Goal: Transaction & Acquisition: Subscribe to service/newsletter

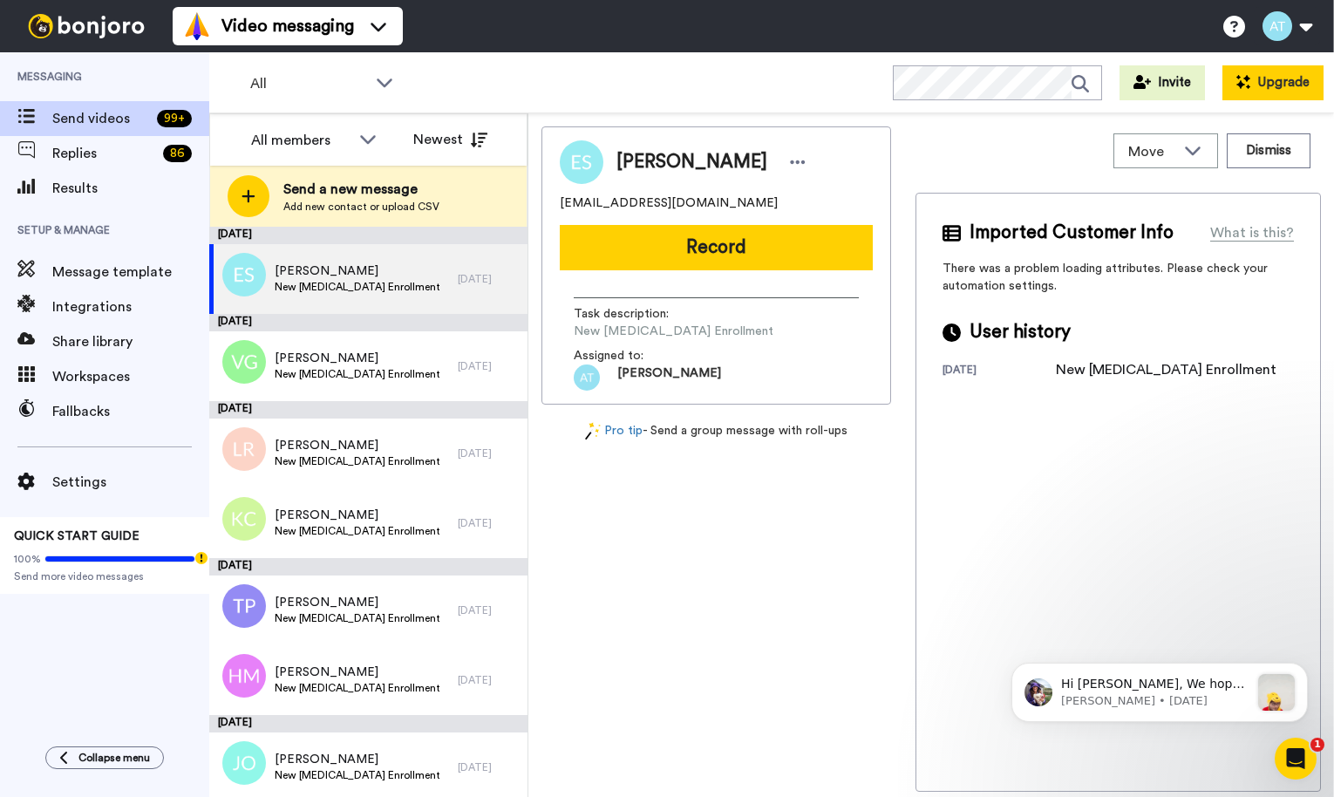
click at [1282, 85] on button "Upgrade" at bounding box center [1272, 82] width 101 height 35
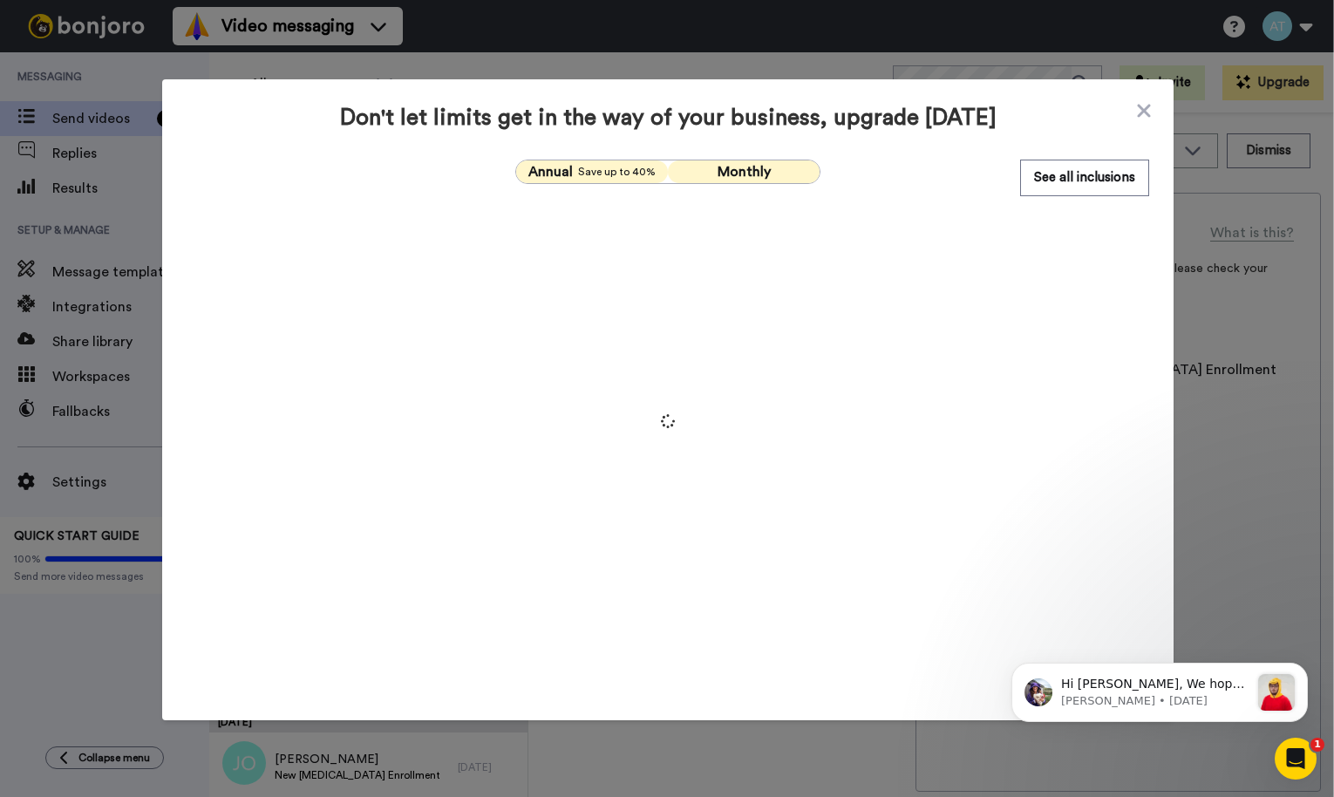
click at [741, 168] on span "Monthly" at bounding box center [744, 172] width 53 height 14
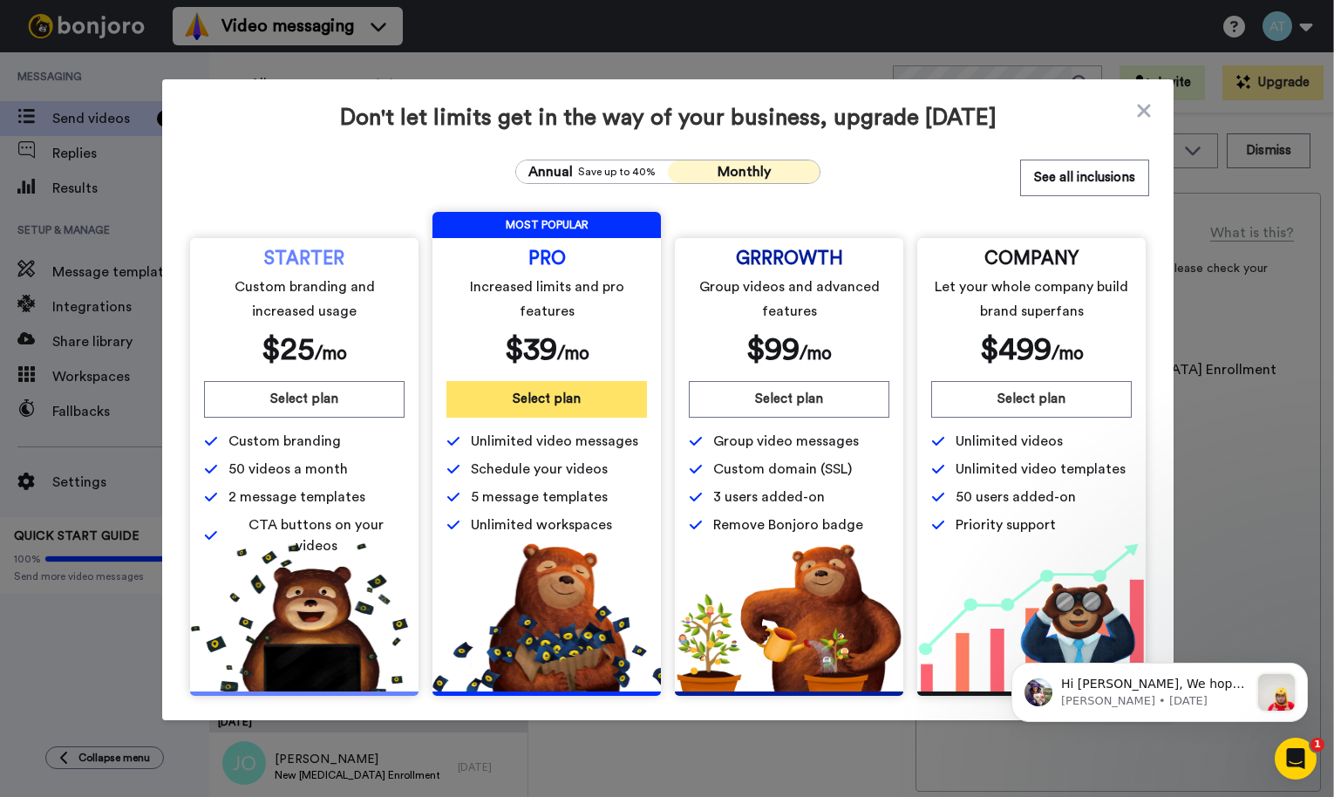
click at [526, 405] on button "Select plan" at bounding box center [546, 399] width 201 height 37
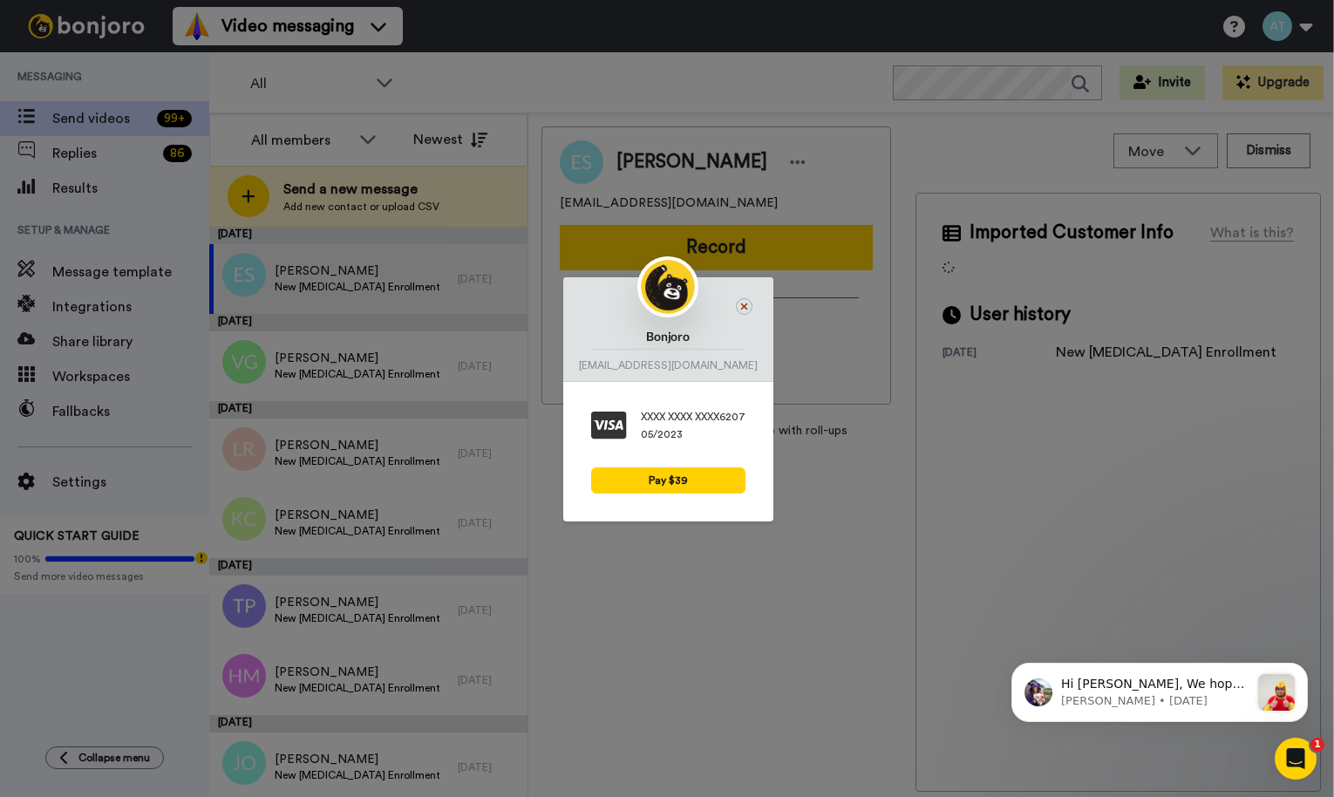
click at [739, 310] on icon at bounding box center [744, 306] width 17 height 17
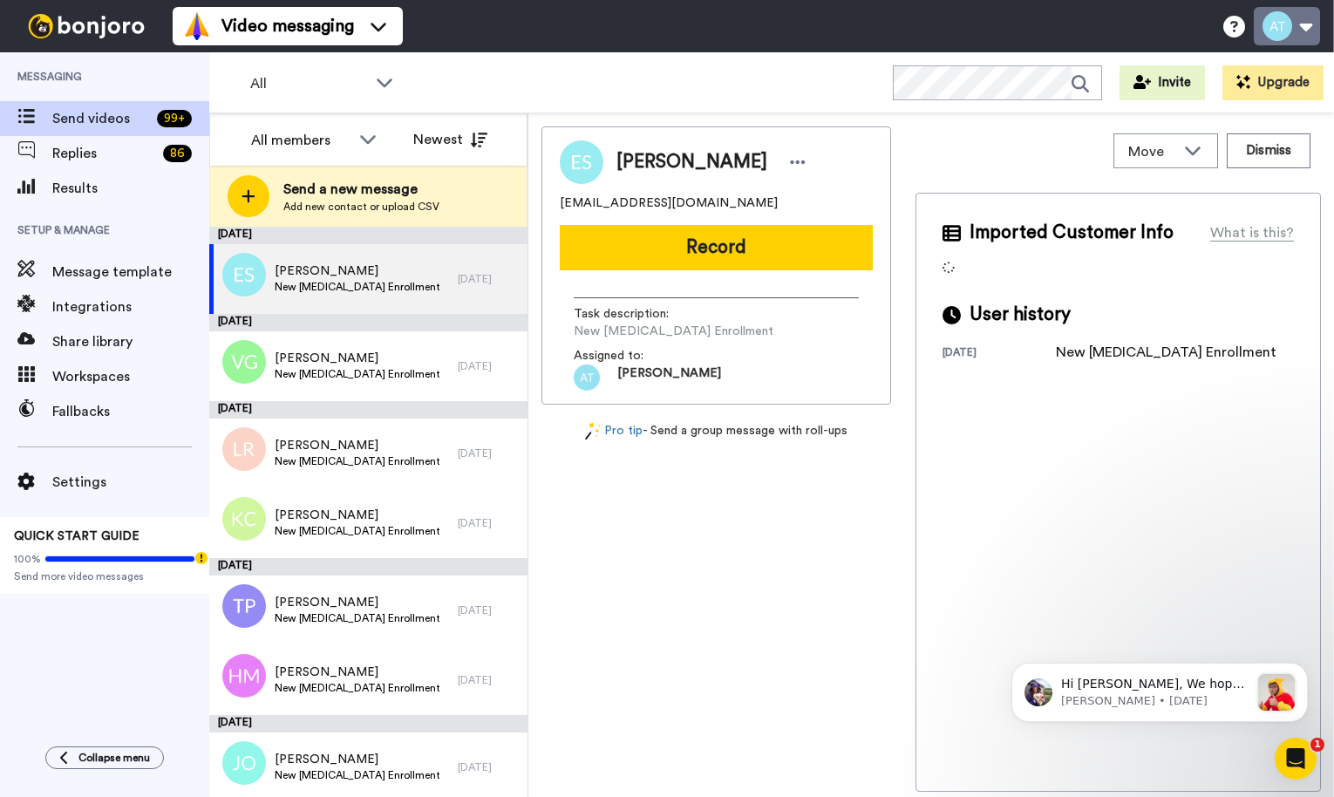
click at [1283, 31] on button at bounding box center [1287, 26] width 66 height 38
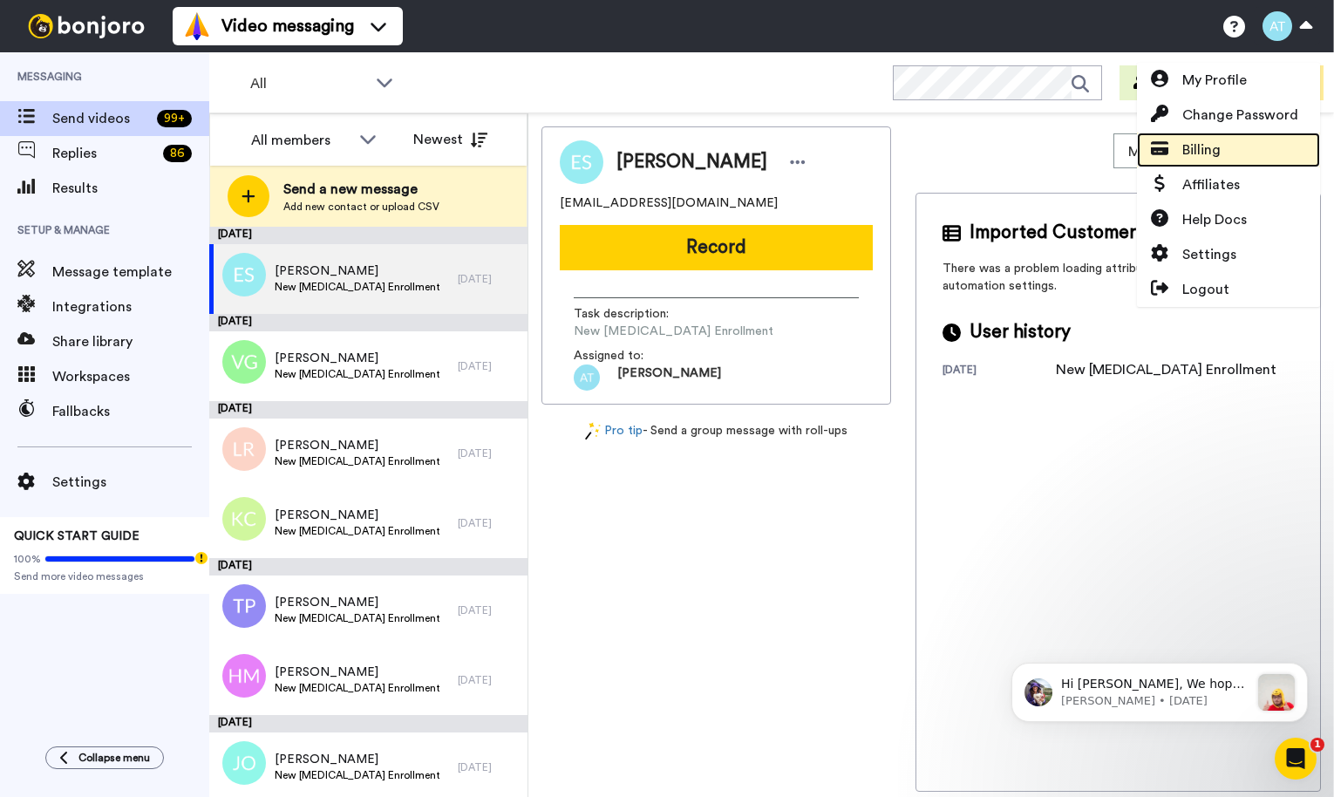
click at [1188, 148] on span "Billing" at bounding box center [1201, 150] width 38 height 21
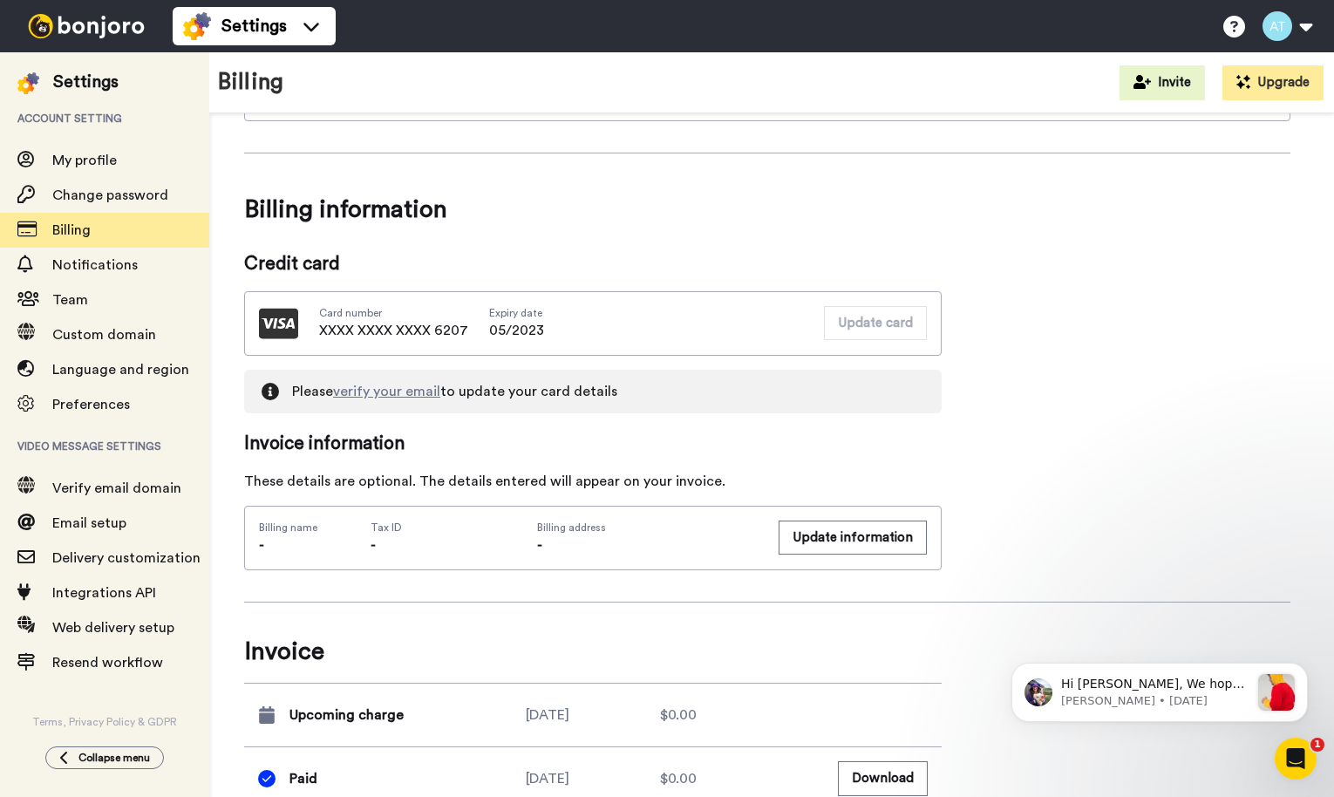
scroll to position [689, 0]
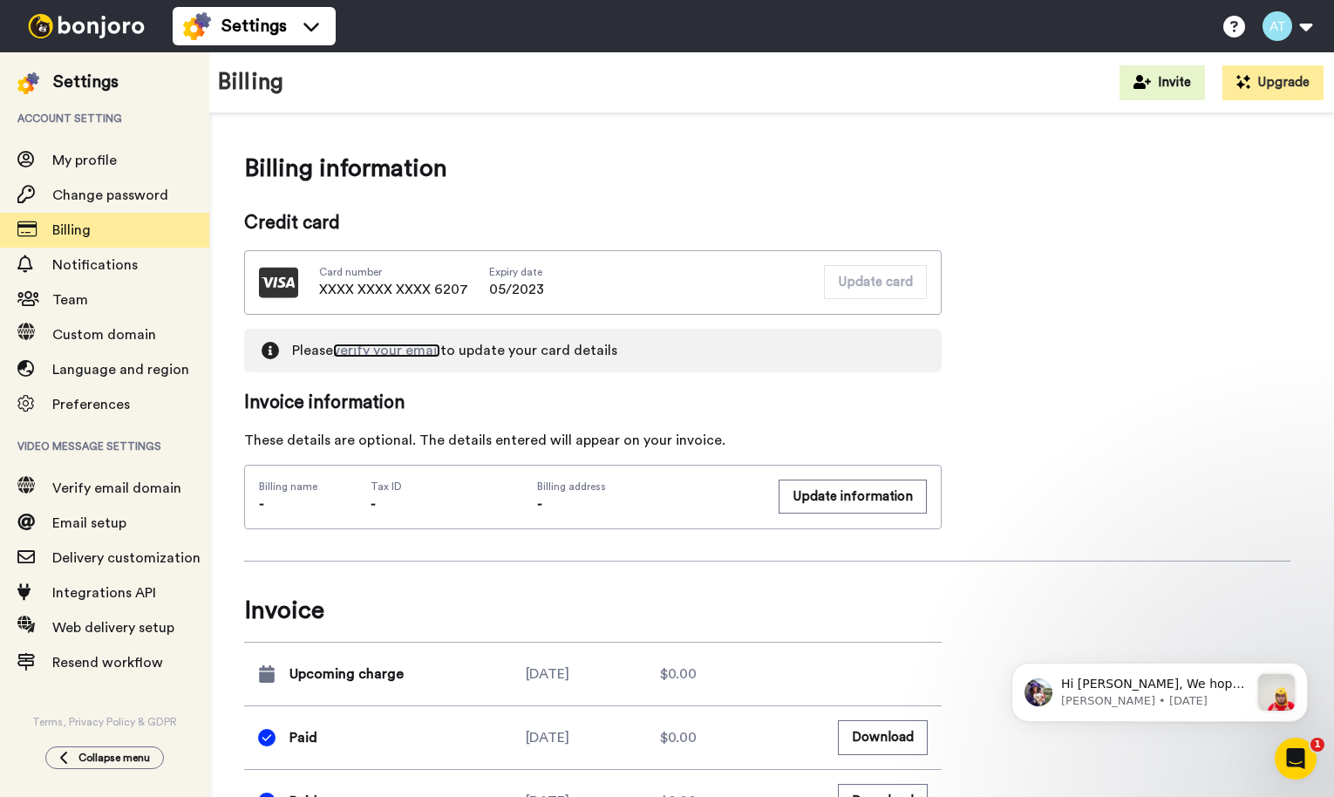
click at [405, 352] on link "verify your email" at bounding box center [386, 351] width 107 height 14
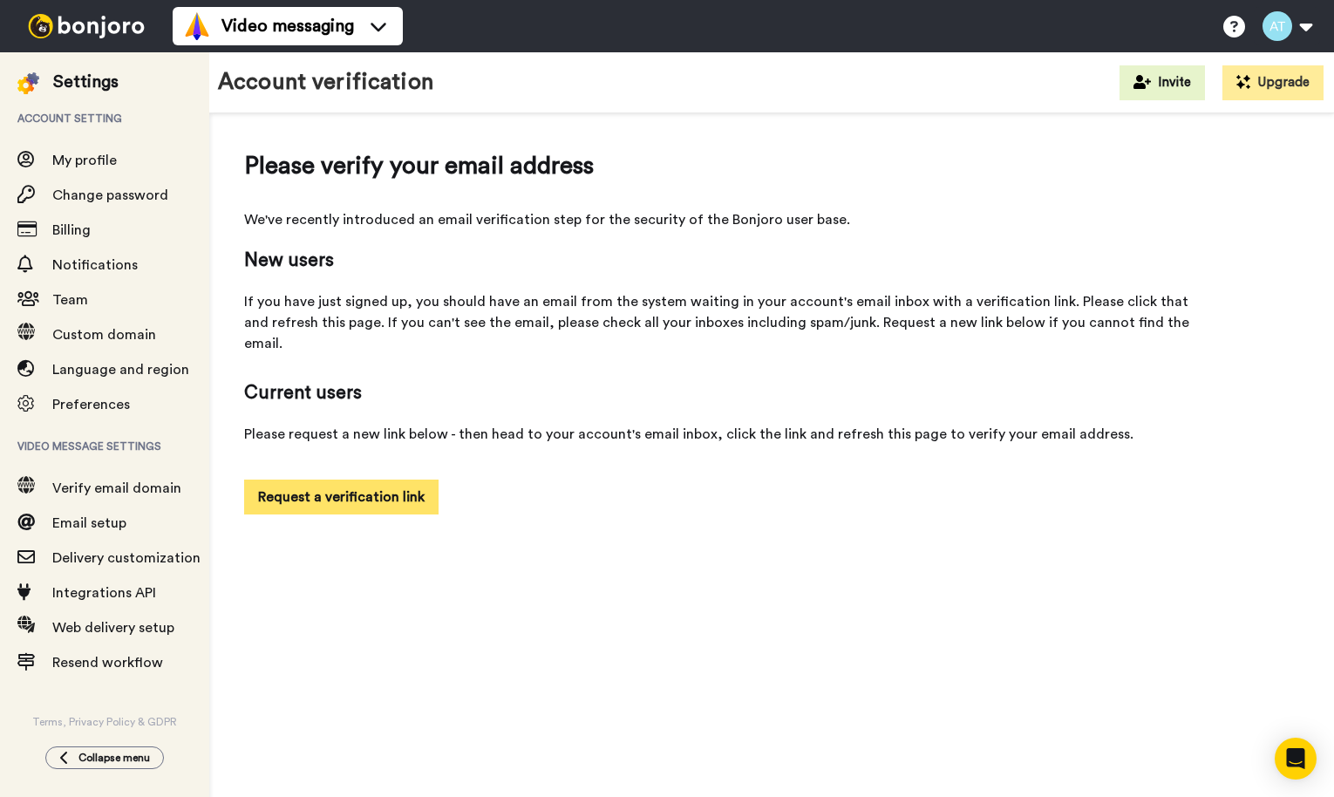
click at [412, 480] on button "Request a verification link" at bounding box center [341, 497] width 194 height 35
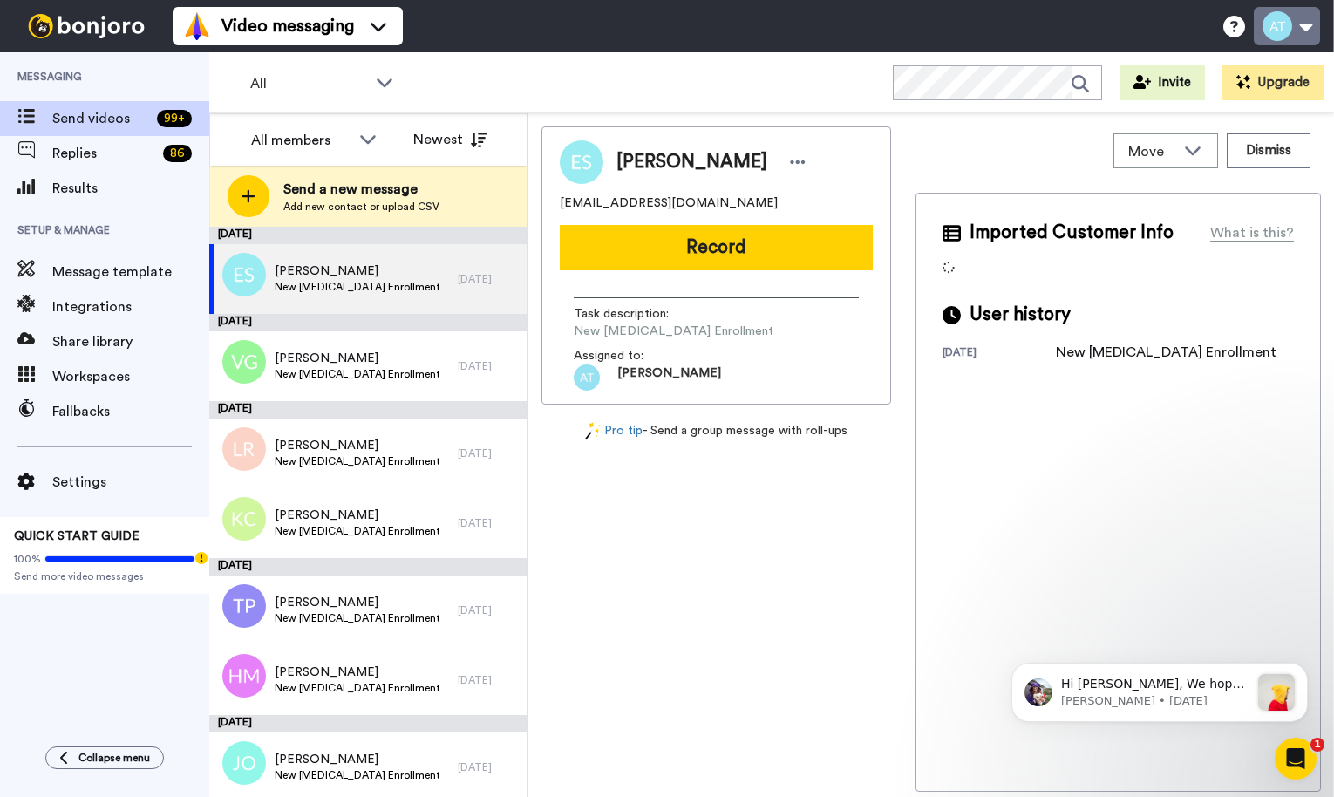
click at [1289, 27] on button at bounding box center [1287, 26] width 66 height 38
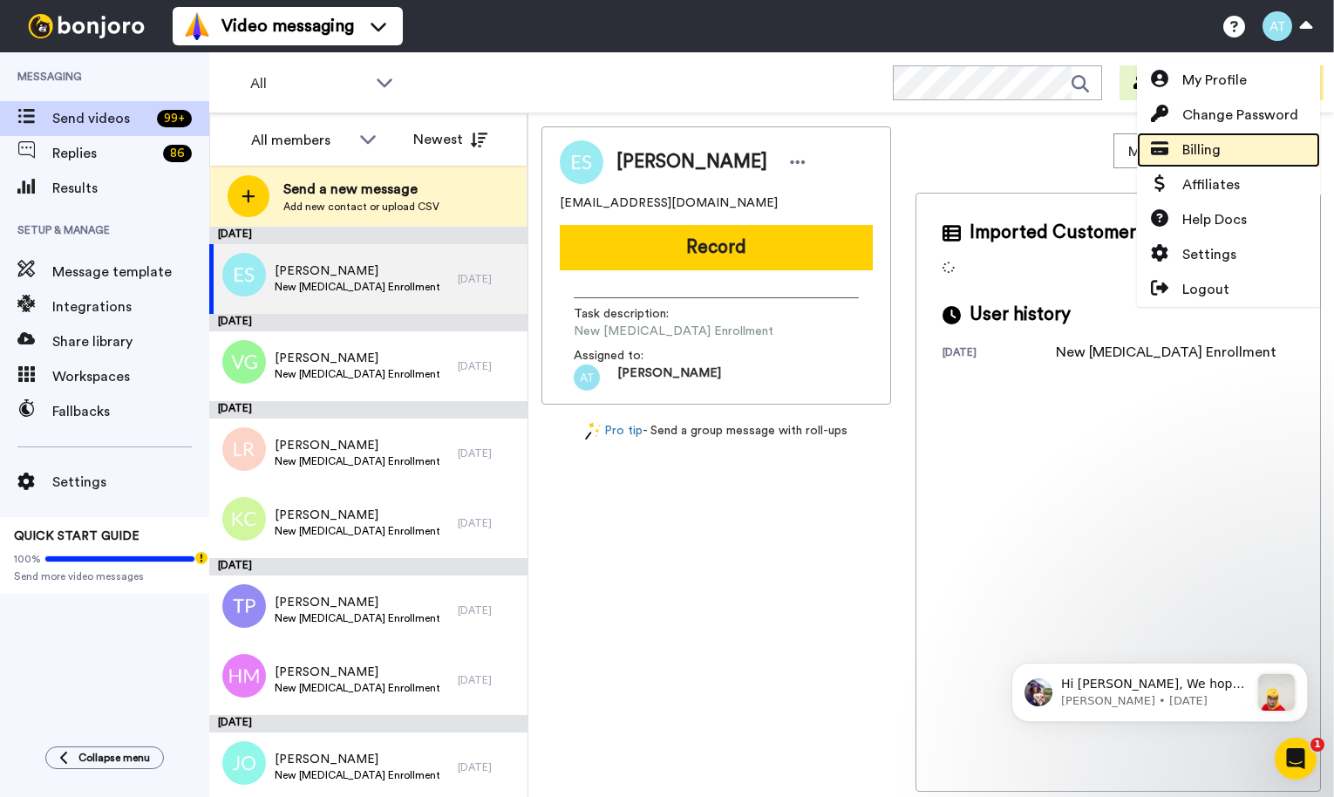
click at [1207, 152] on span "Billing" at bounding box center [1201, 150] width 38 height 21
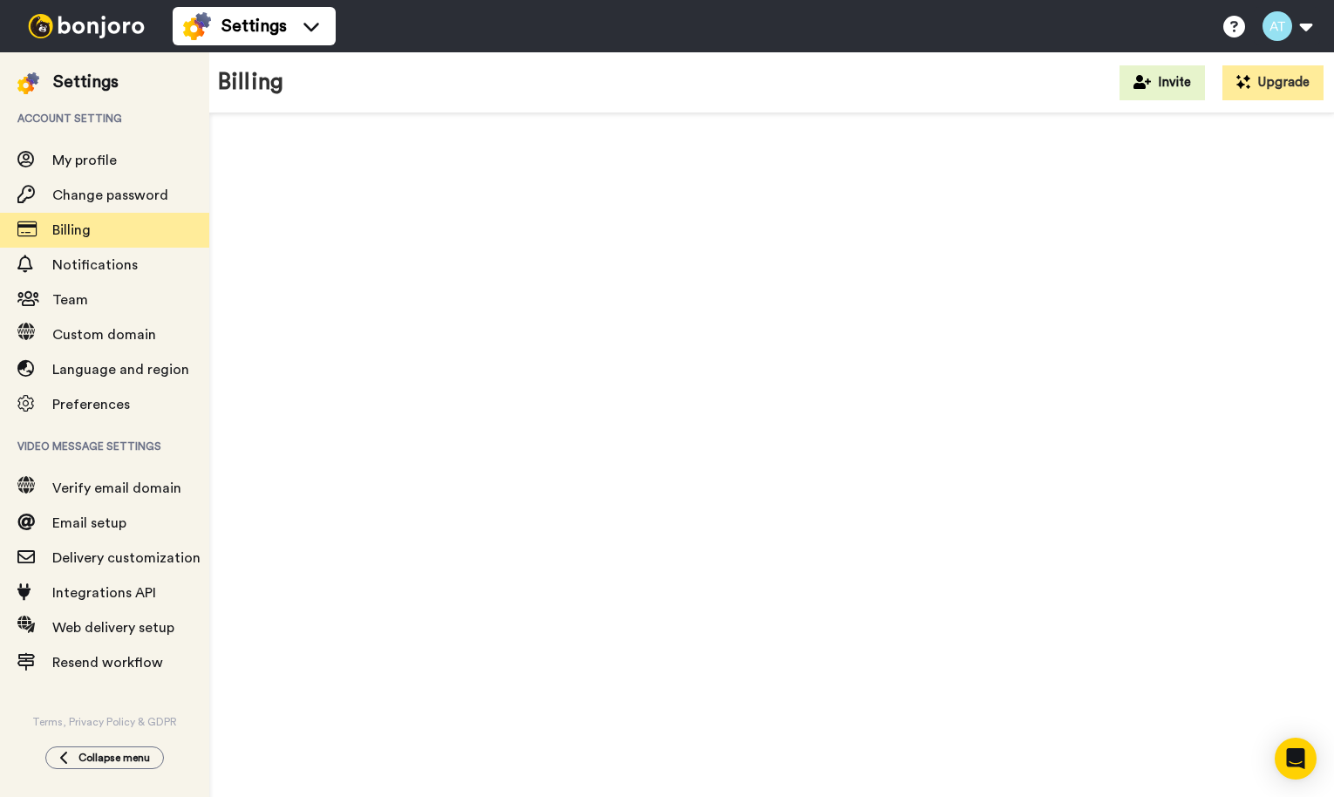
click at [504, 87] on div "Billing Invite Upgrade" at bounding box center [771, 82] width 1125 height 61
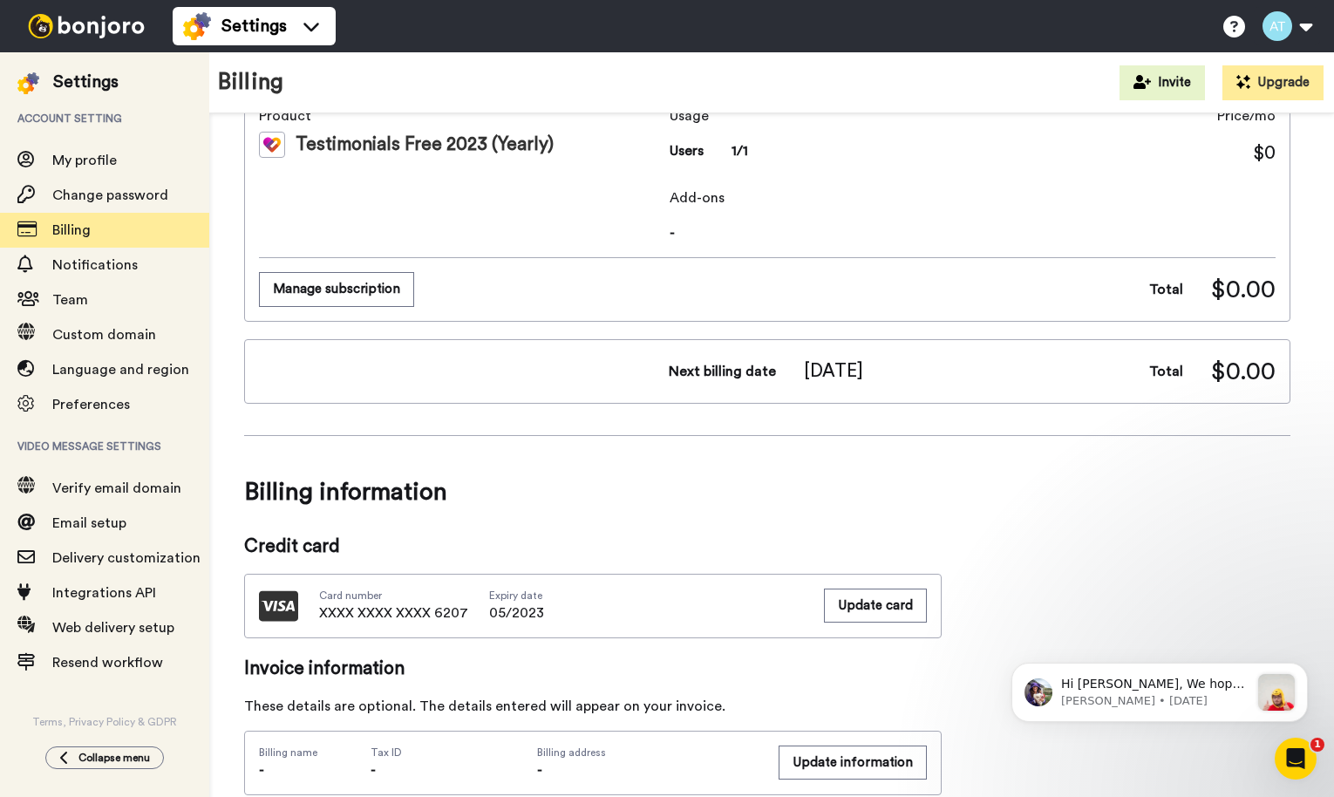
scroll to position [401, 0]
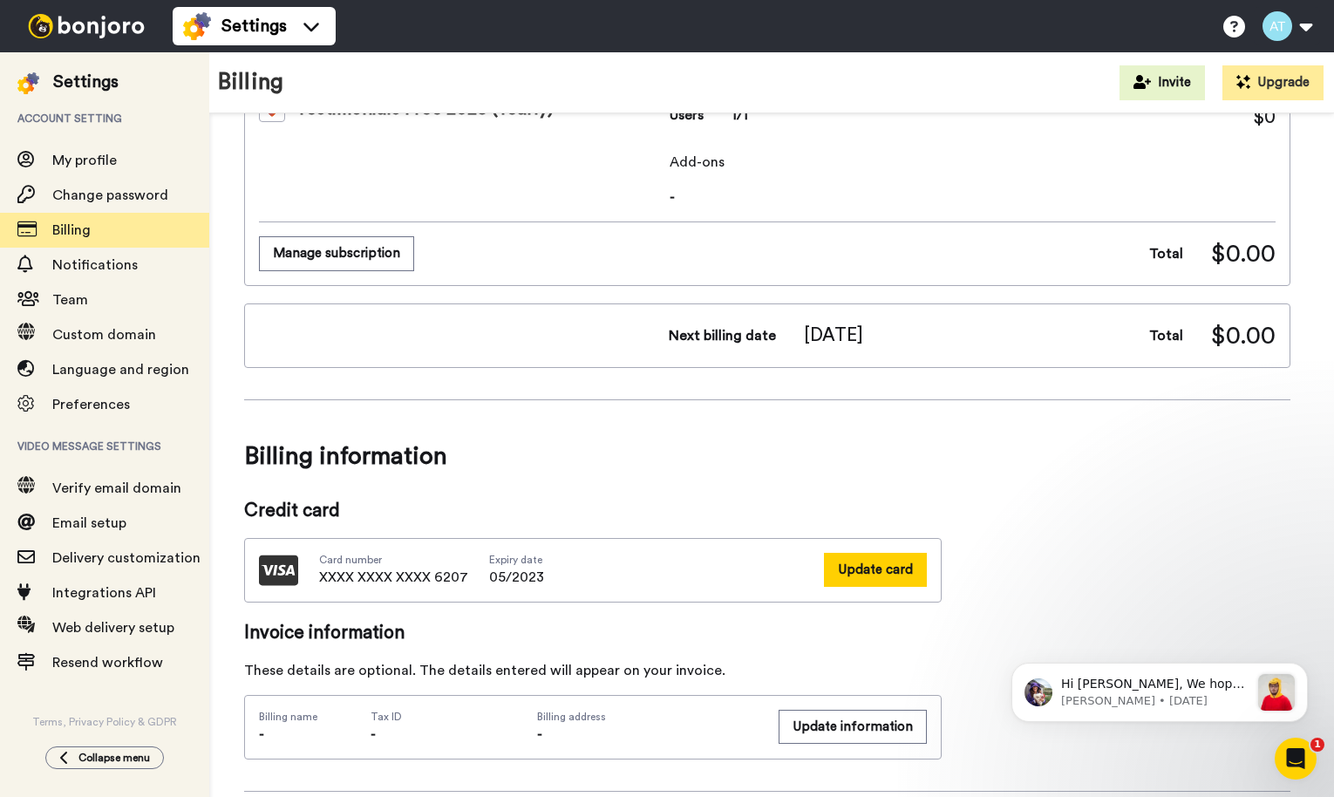
click at [854, 564] on button "Update card" at bounding box center [875, 570] width 103 height 34
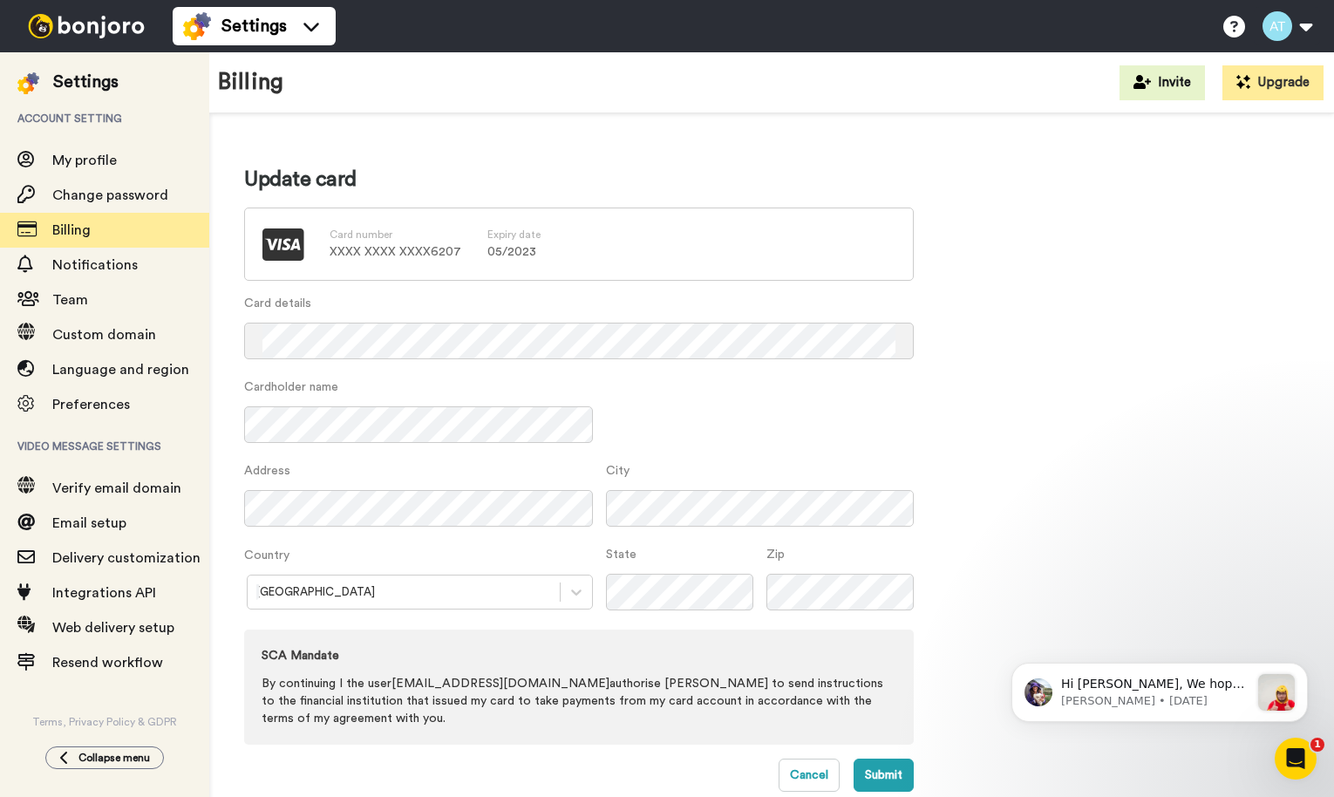
scroll to position [19, 0]
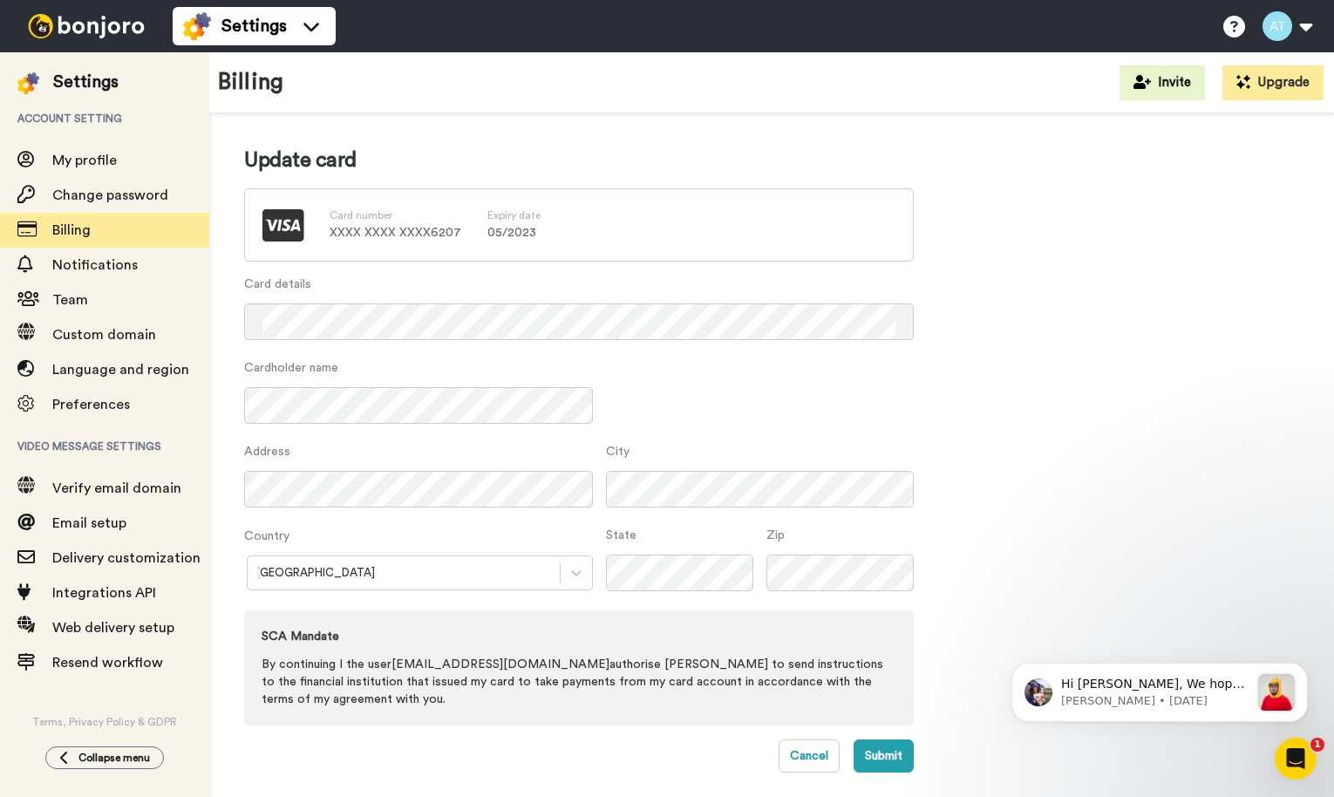
click at [404, 224] on p "XXXX XXXX XXXX 6207" at bounding box center [396, 232] width 132 height 17
click at [672, 354] on div "Card details" at bounding box center [579, 318] width 670 height 84
click at [643, 394] on div "Cardholder name" at bounding box center [579, 401] width 670 height 84
click at [360, 358] on div "Card details" at bounding box center [579, 318] width 670 height 84
click at [429, 545] on div "Country Australia" at bounding box center [418, 566] width 349 height 78
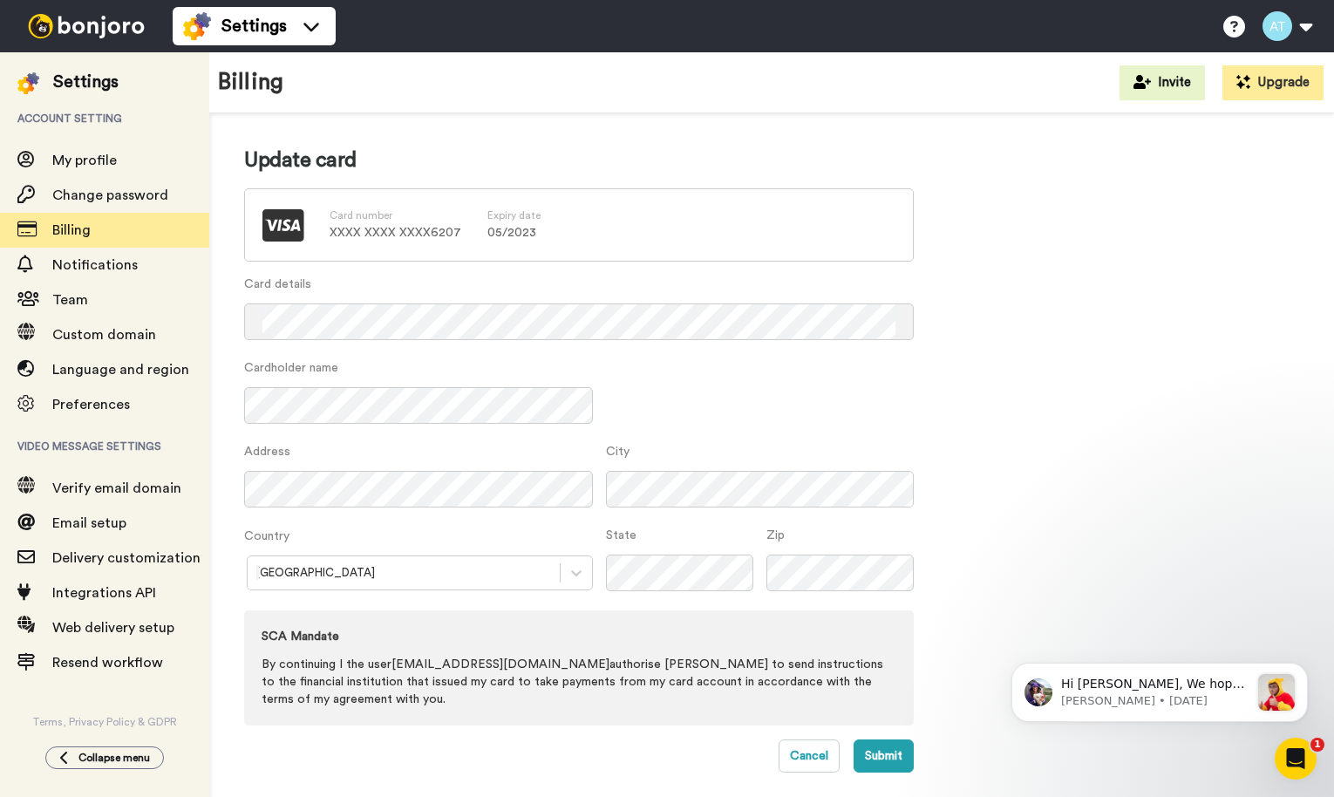
click at [426, 584] on div "Australia" at bounding box center [418, 572] width 349 height 35
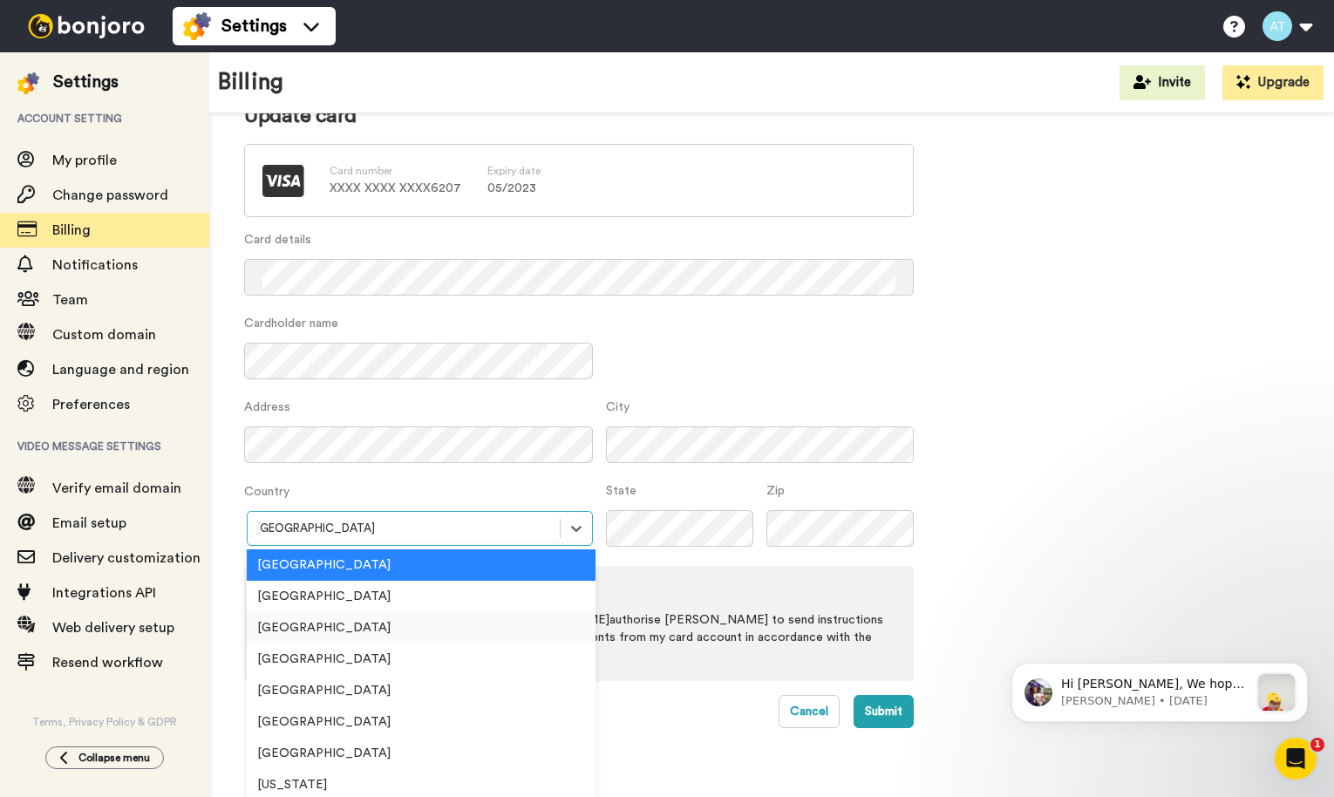
click at [407, 641] on div "United States" at bounding box center [421, 627] width 349 height 31
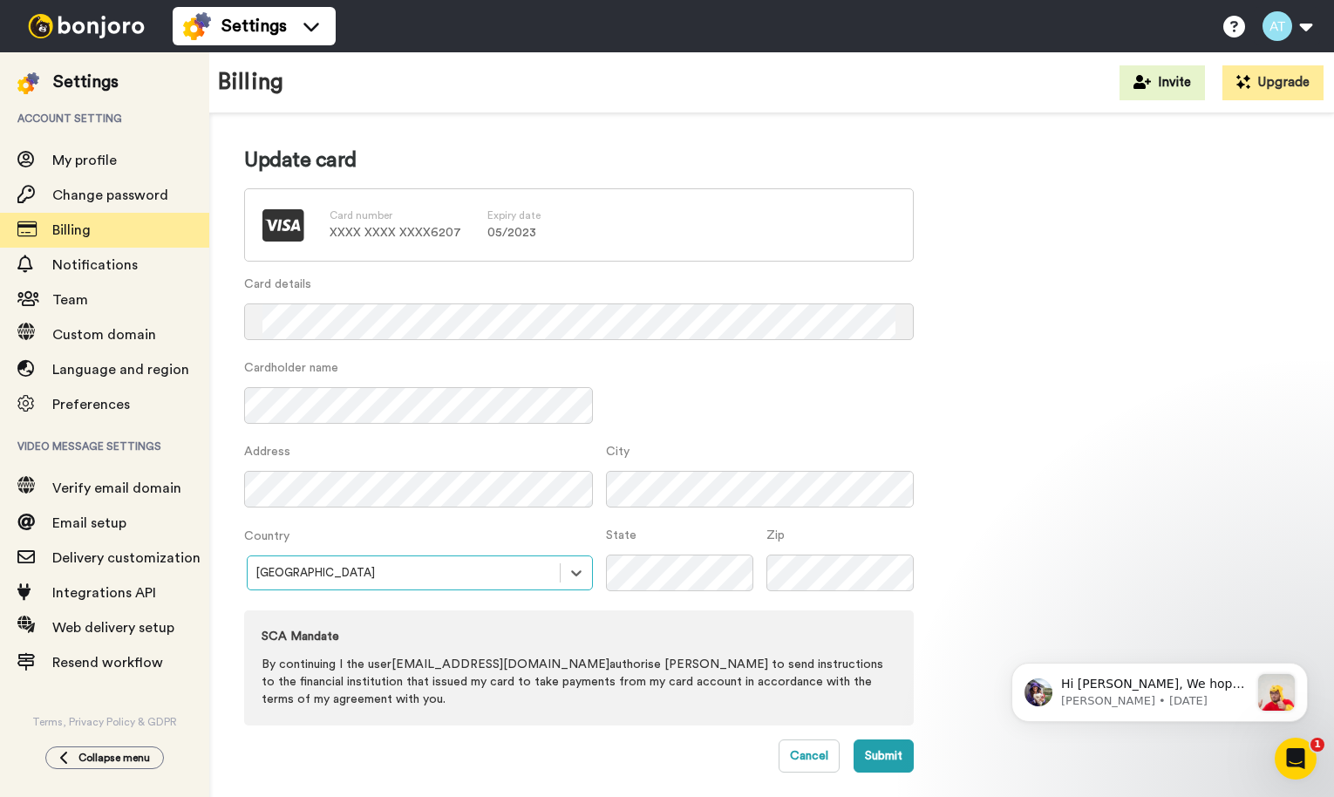
scroll to position [19, 0]
click at [595, 525] on div "City" at bounding box center [753, 485] width 321 height 84
click at [889, 757] on button "Submit" at bounding box center [884, 755] width 60 height 33
click at [1301, 752] on icon "Open Intercom Messenger" at bounding box center [1293, 756] width 29 height 29
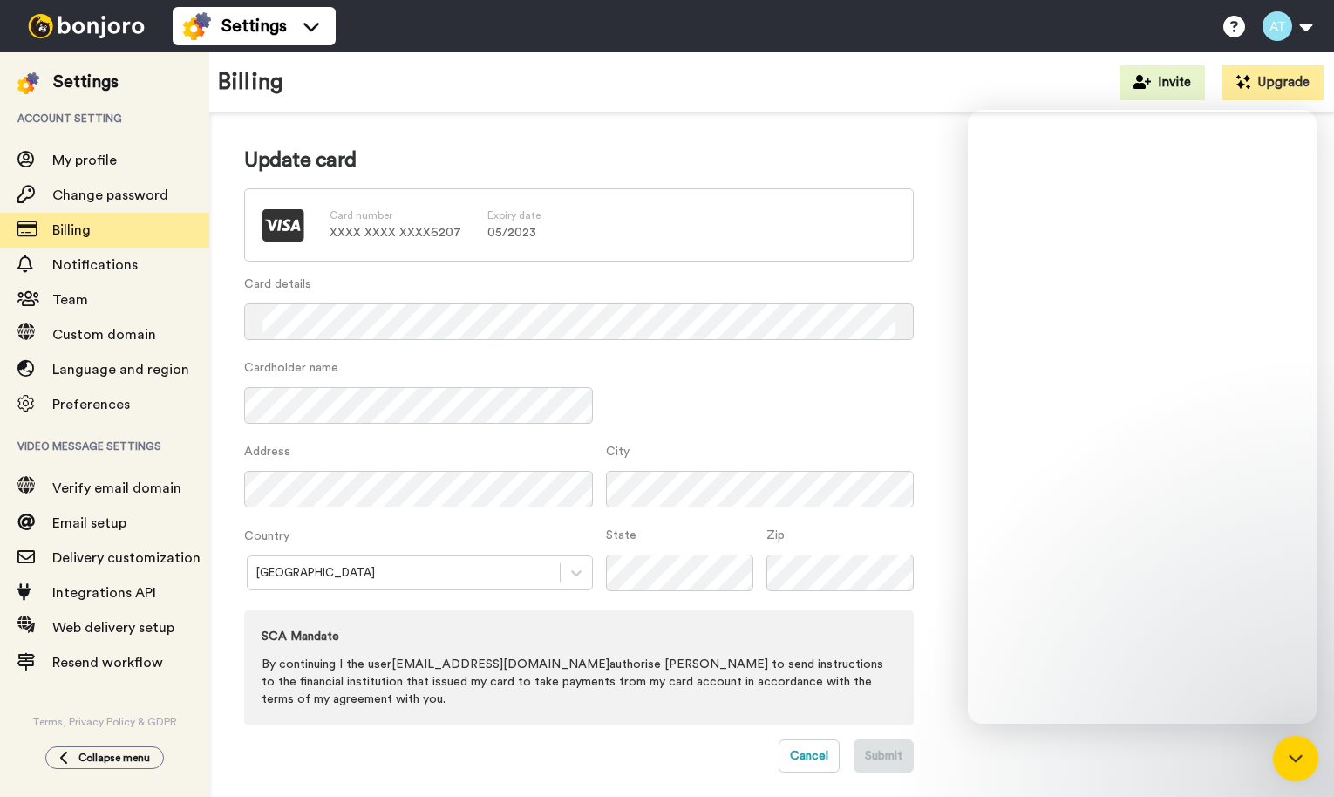
scroll to position [0, 0]
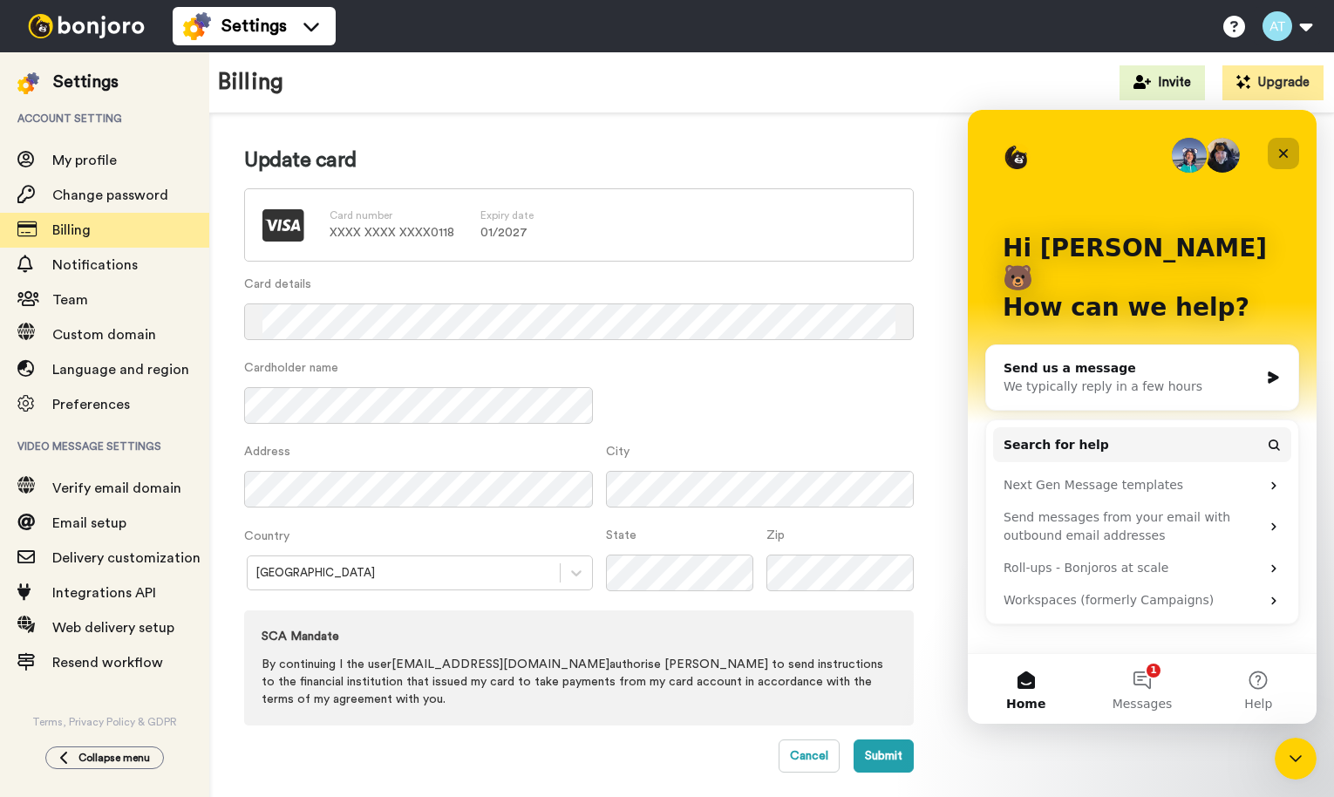
click at [1290, 151] on div "Close" at bounding box center [1283, 153] width 31 height 31
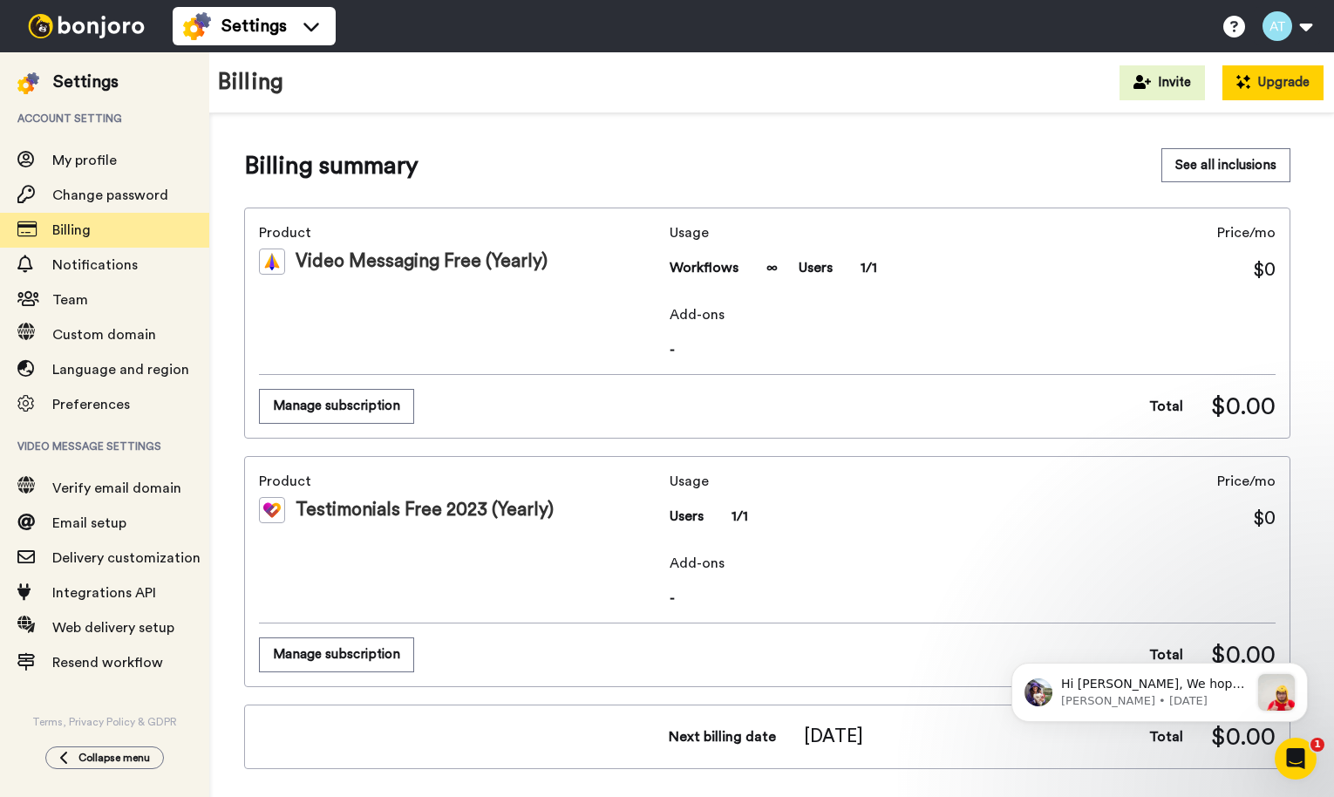
click at [1256, 85] on button "Upgrade" at bounding box center [1272, 82] width 101 height 35
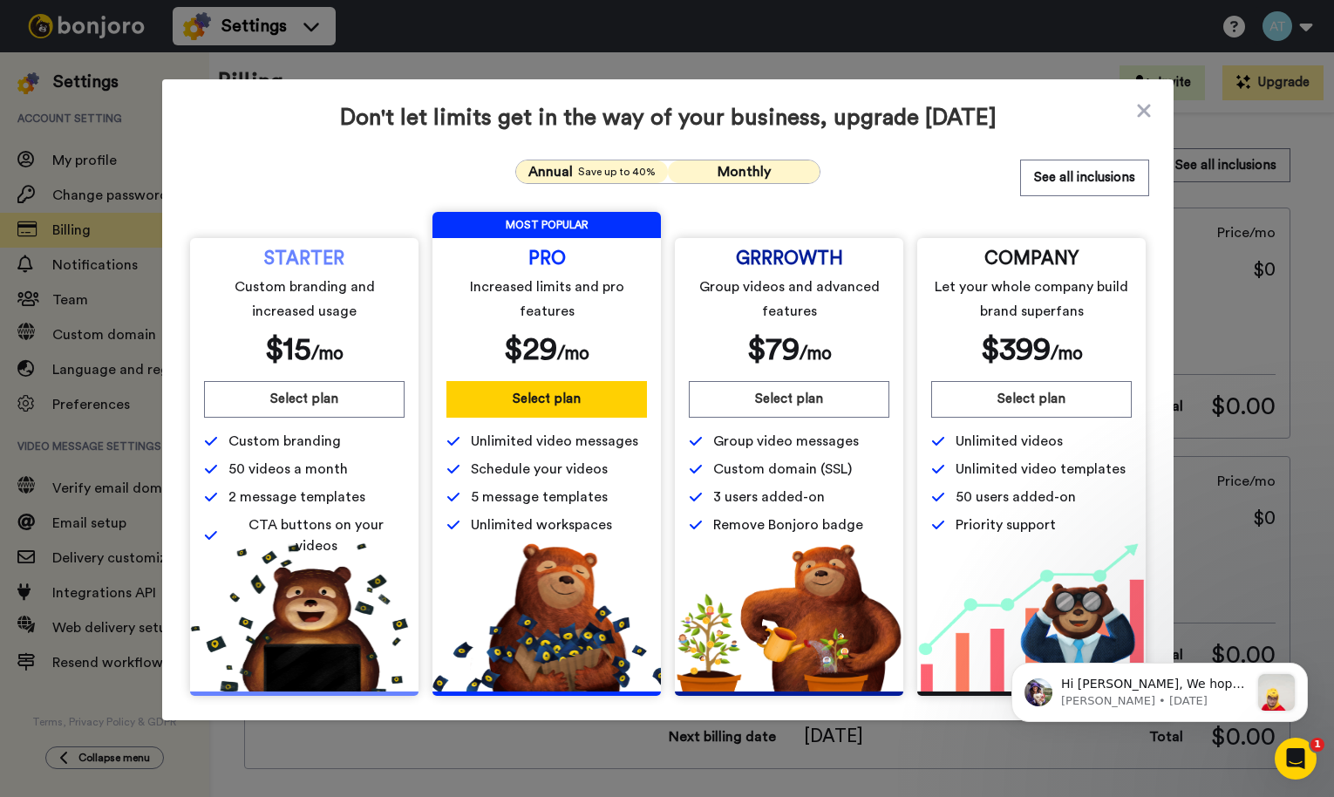
click at [737, 167] on span "Monthly" at bounding box center [744, 172] width 53 height 14
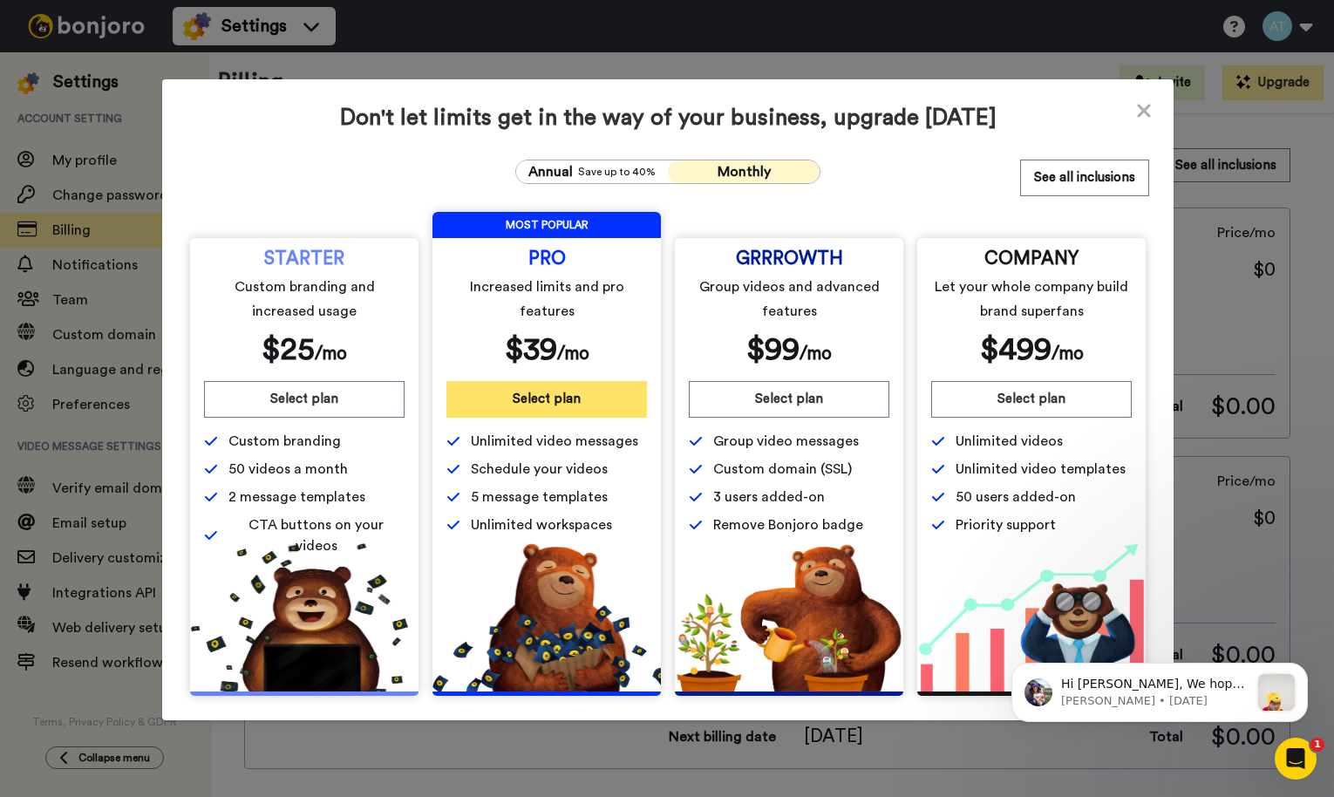
click at [557, 412] on button "Select plan" at bounding box center [546, 399] width 201 height 37
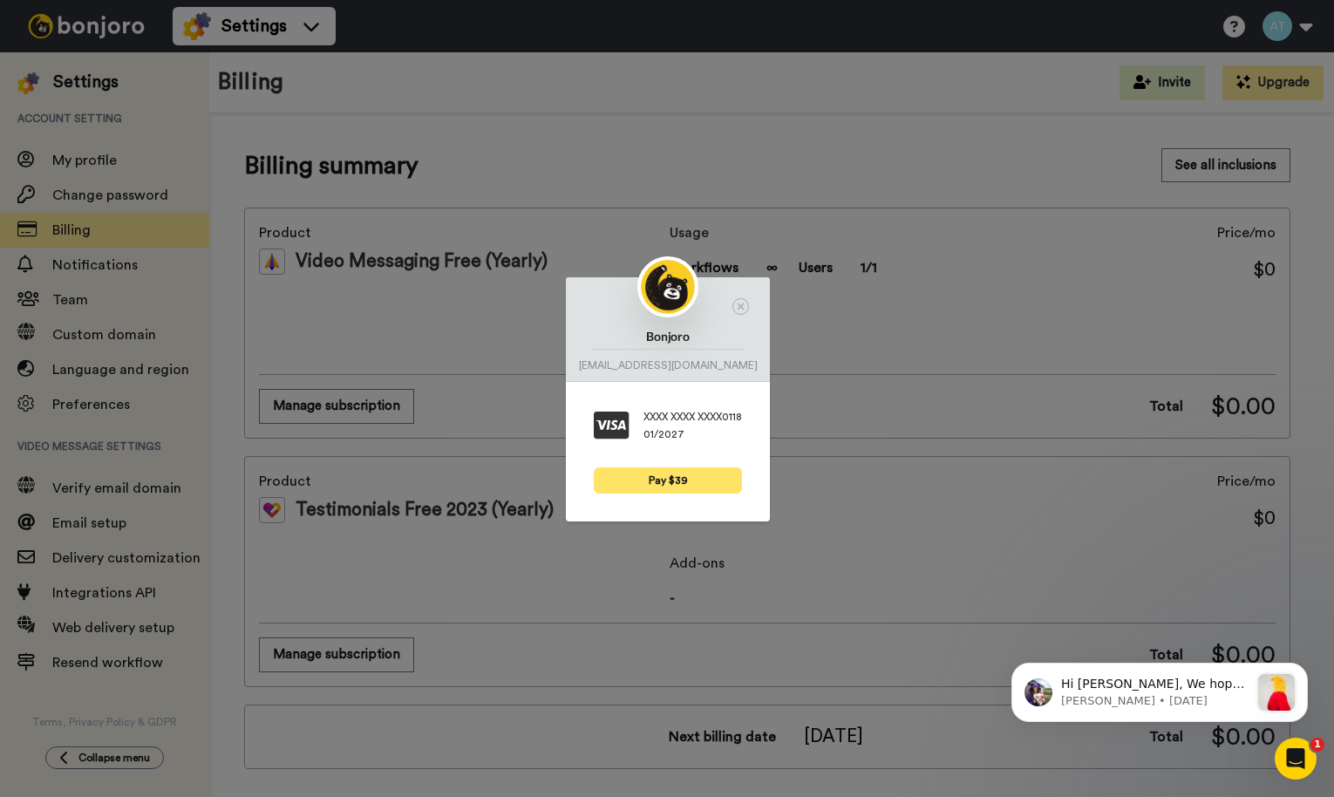
click at [664, 480] on button "Pay $39" at bounding box center [668, 480] width 148 height 26
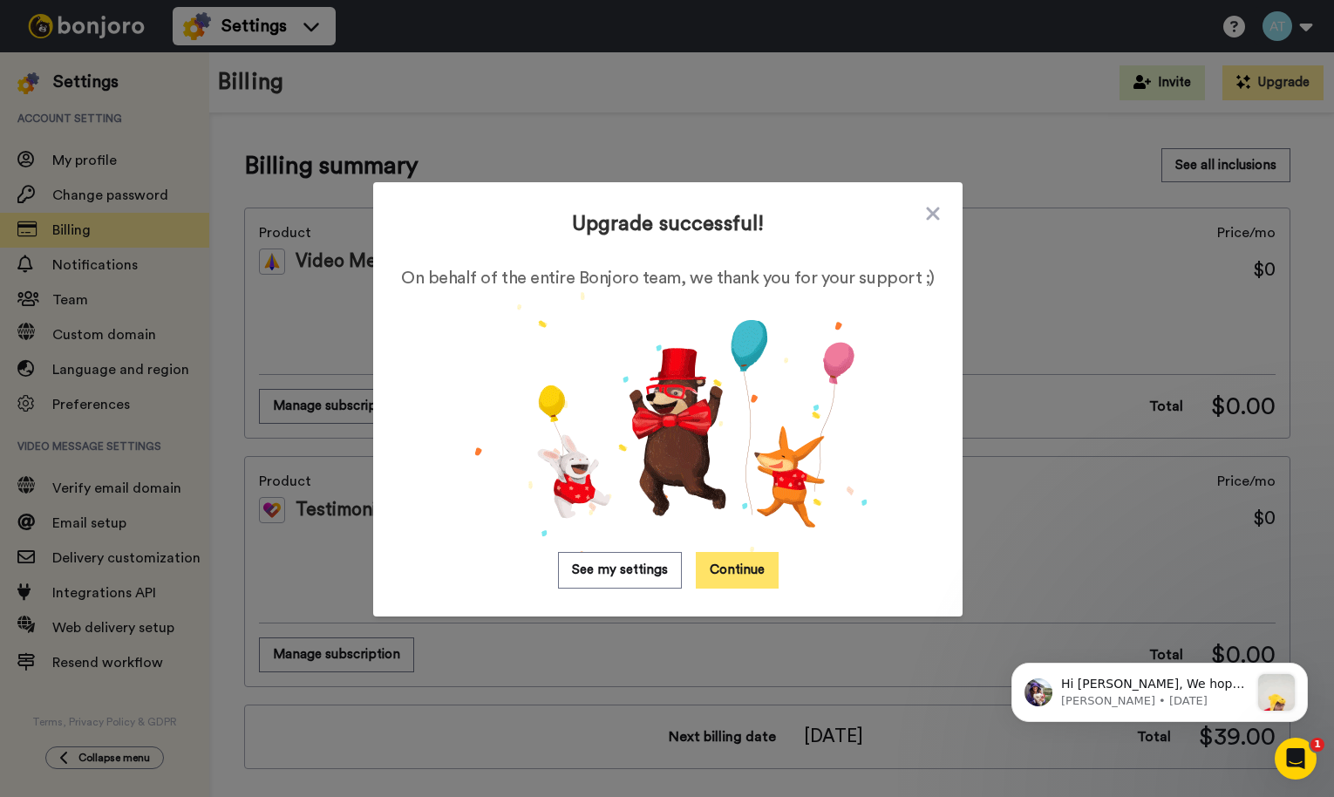
click at [732, 569] on button "Continue" at bounding box center [737, 570] width 83 height 37
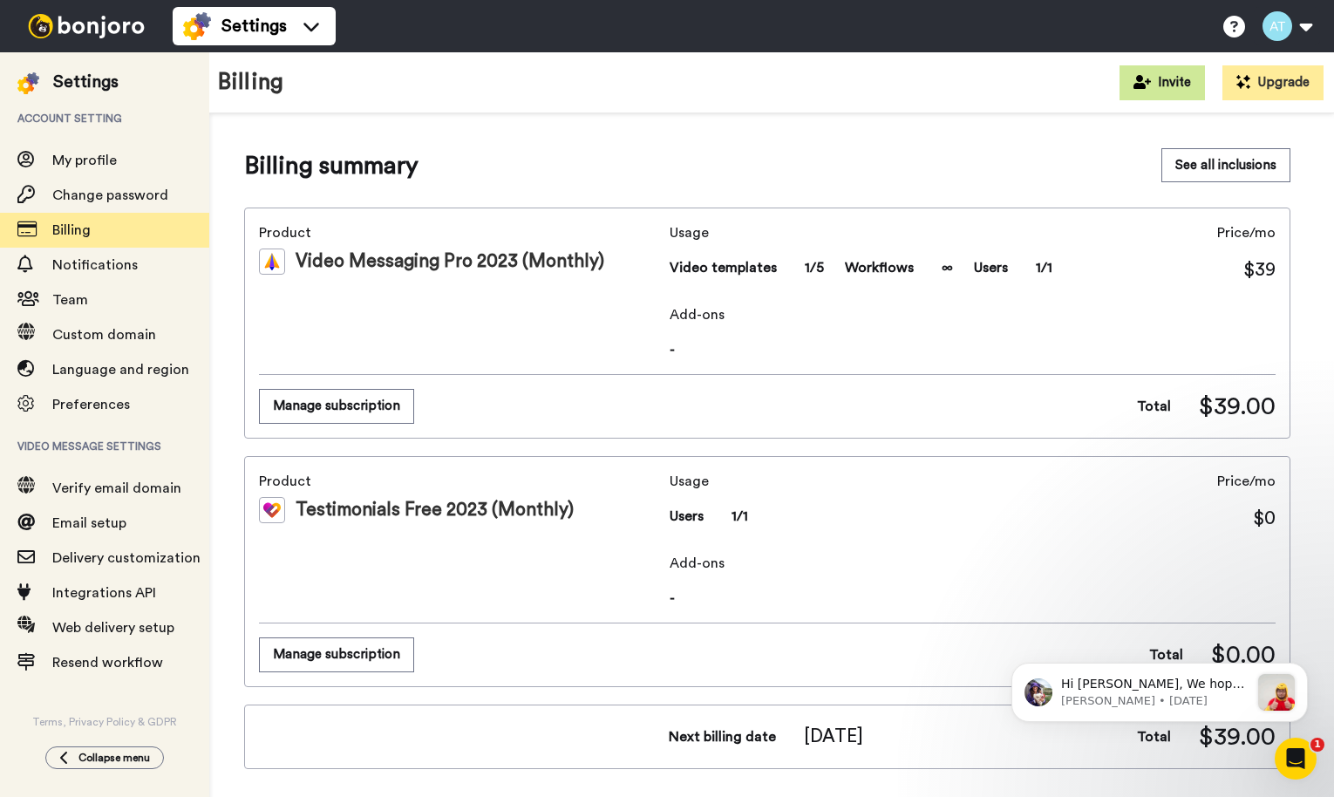
click at [1137, 81] on icon at bounding box center [1141, 82] width 17 height 14
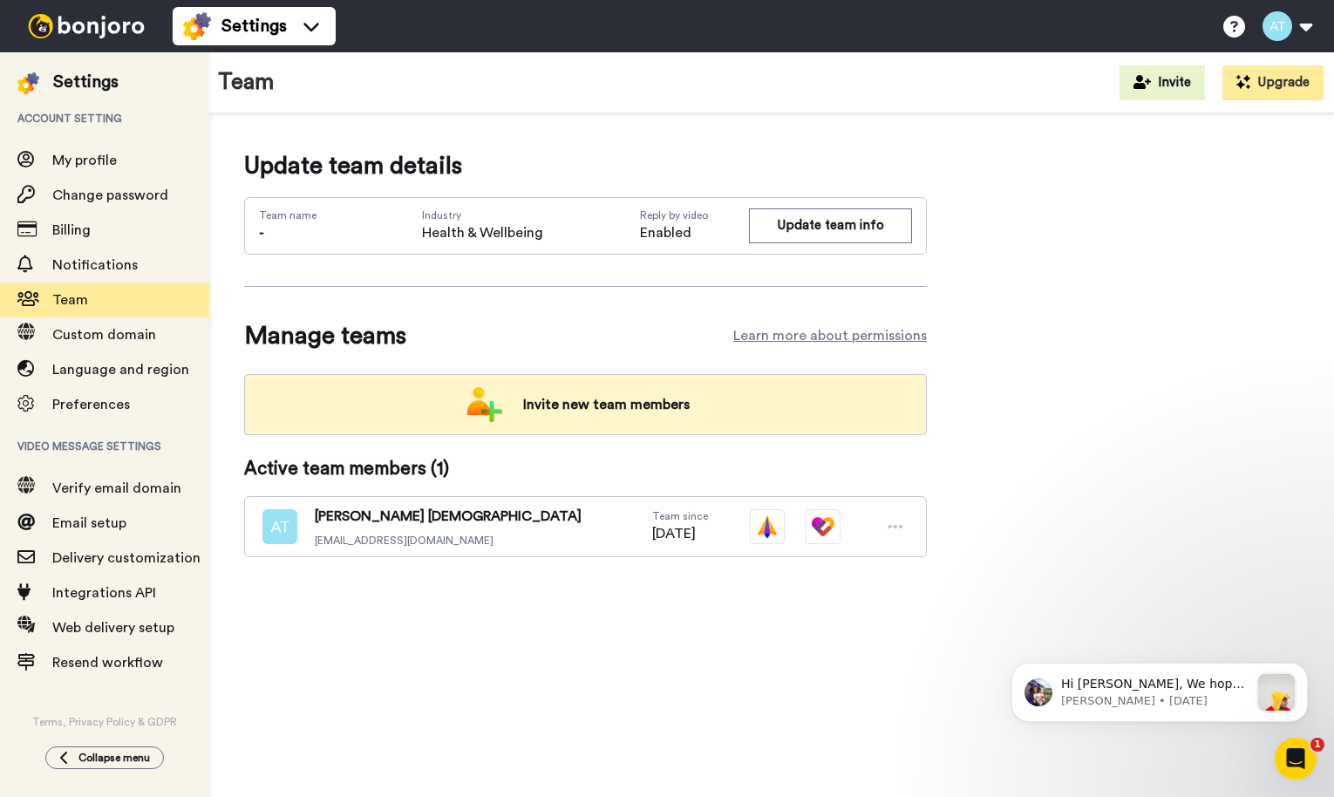
click at [567, 392] on span "Invite new team members" at bounding box center [606, 404] width 194 height 35
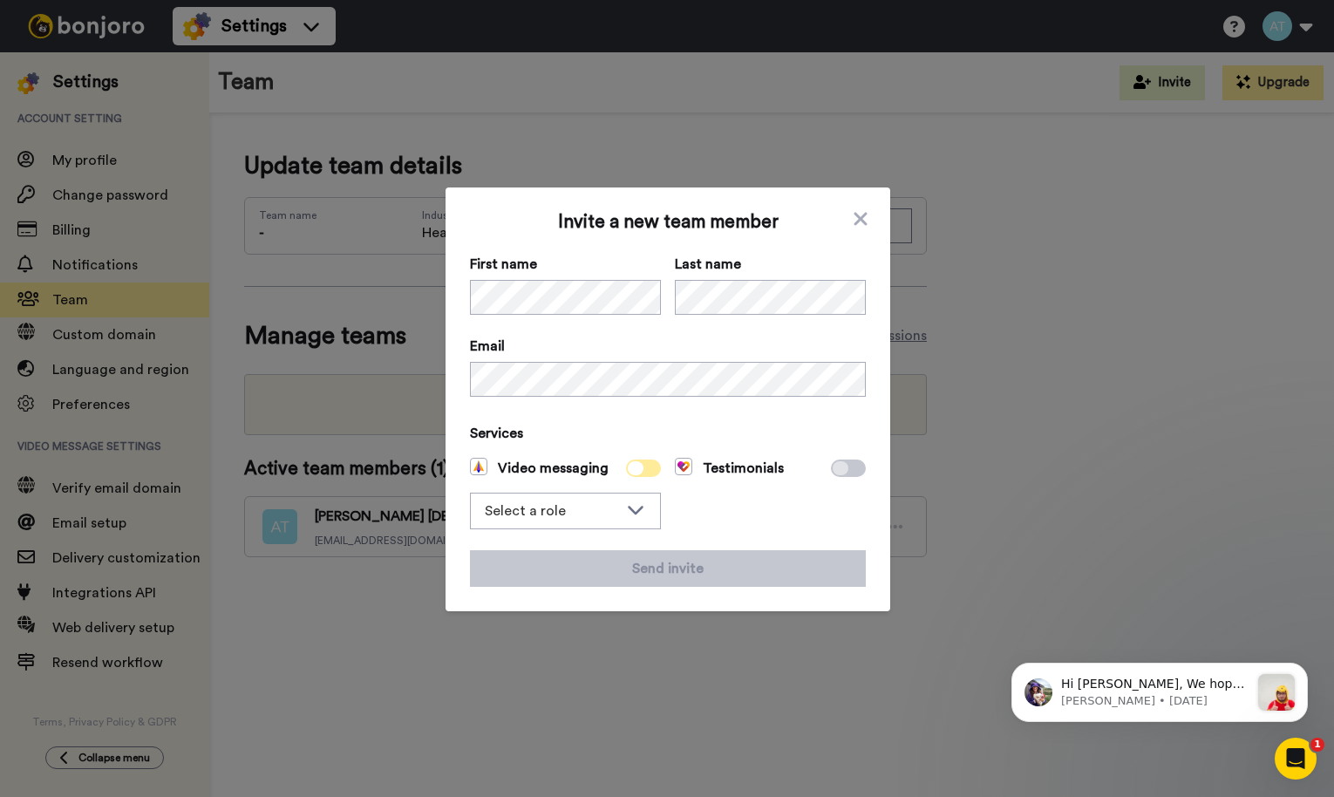
click at [641, 472] on icon at bounding box center [636, 468] width 16 height 14
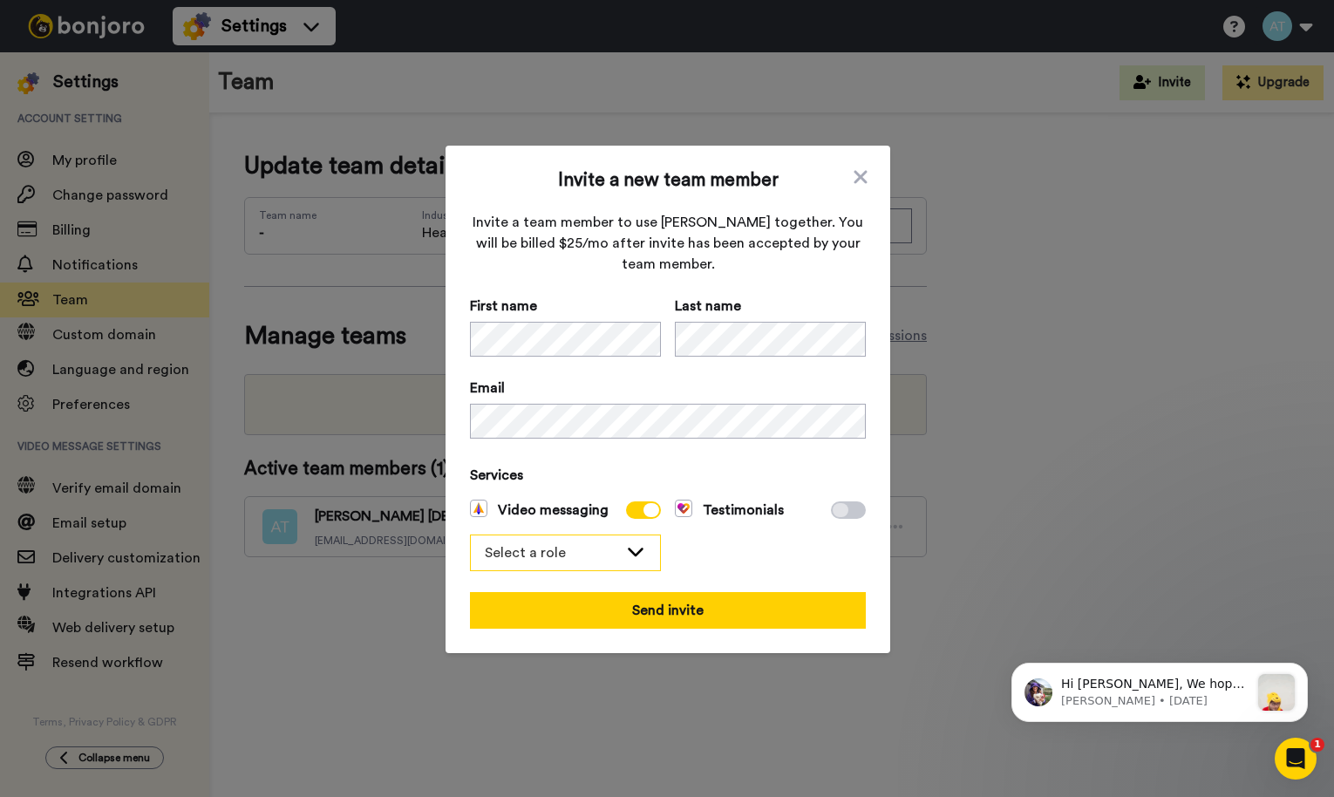
click at [562, 549] on div "Select a role" at bounding box center [551, 552] width 133 height 21
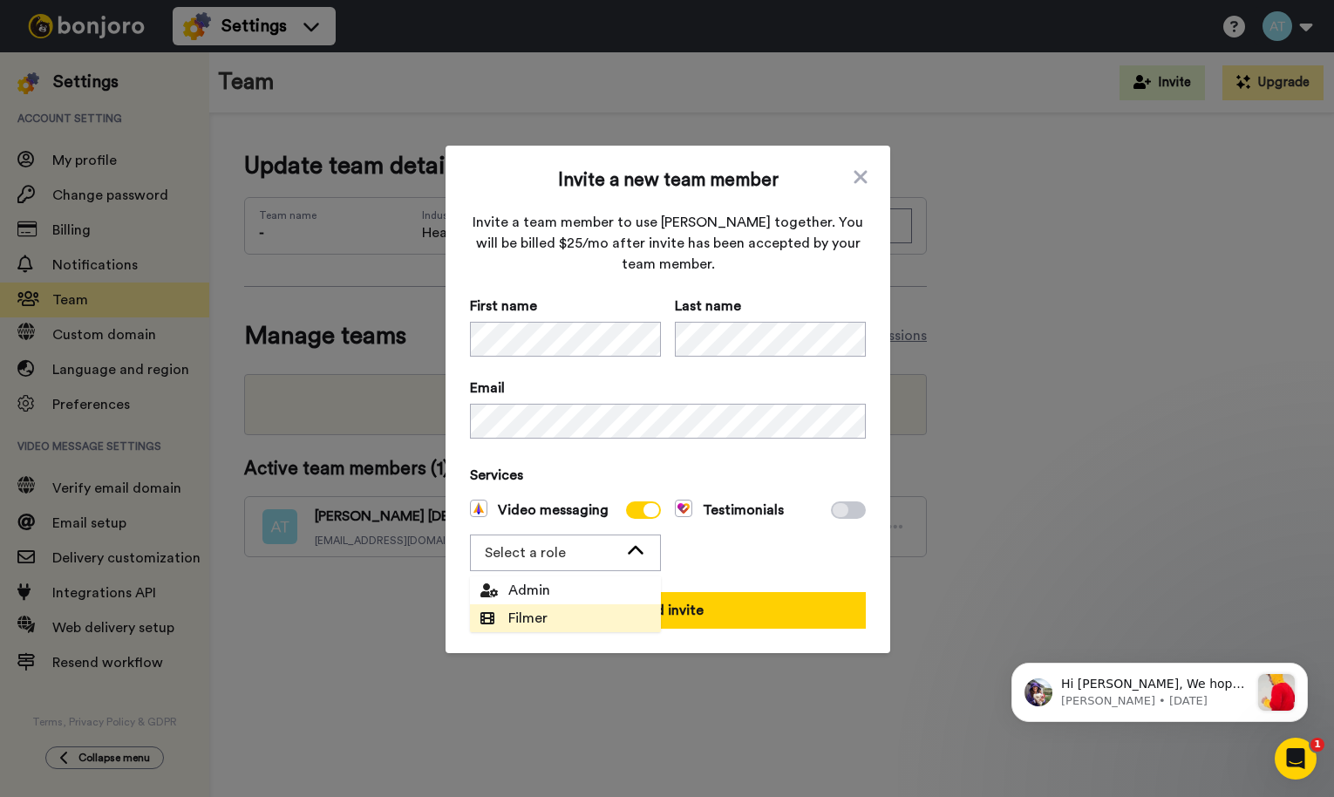
click at [570, 610] on li "Filmer" at bounding box center [565, 618] width 191 height 28
click at [555, 467] on span "Services" at bounding box center [668, 475] width 396 height 21
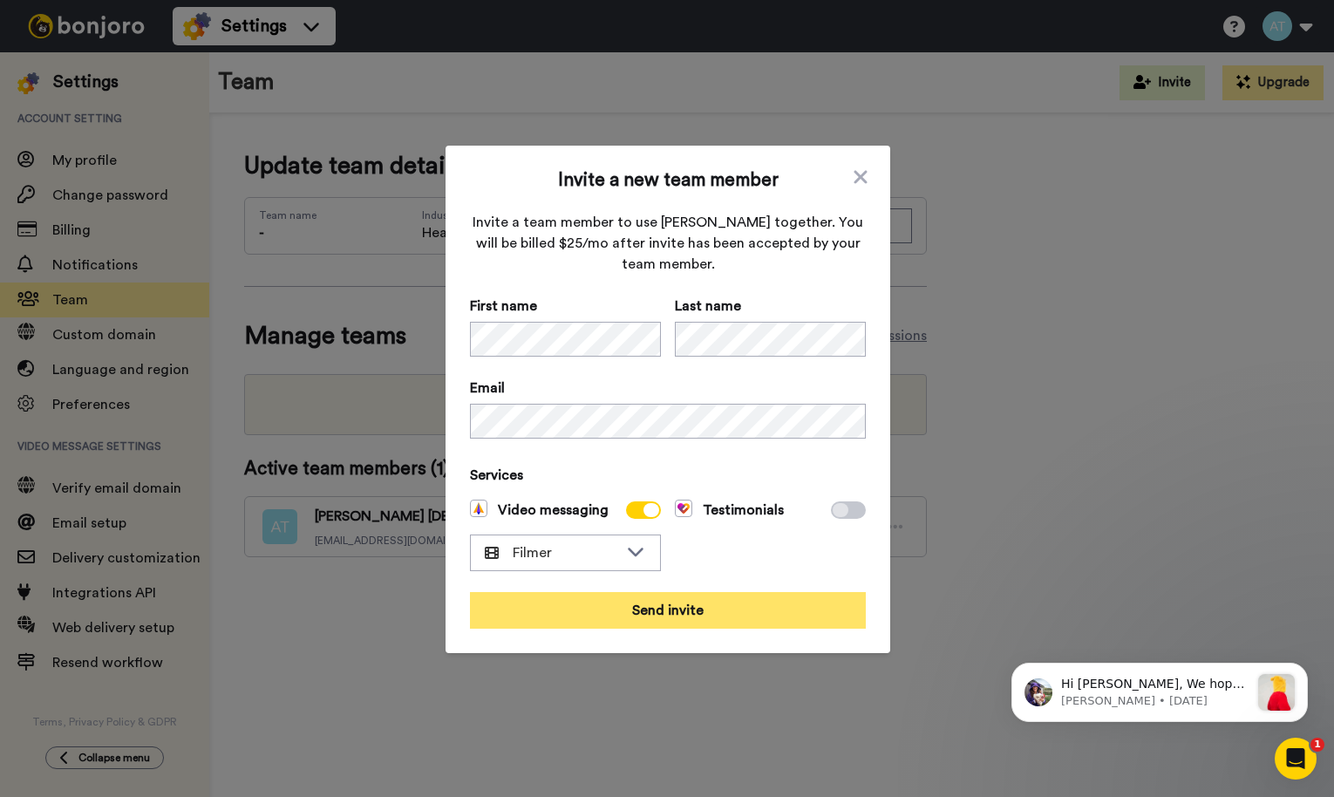
click at [664, 609] on button "Send invite" at bounding box center [668, 610] width 396 height 37
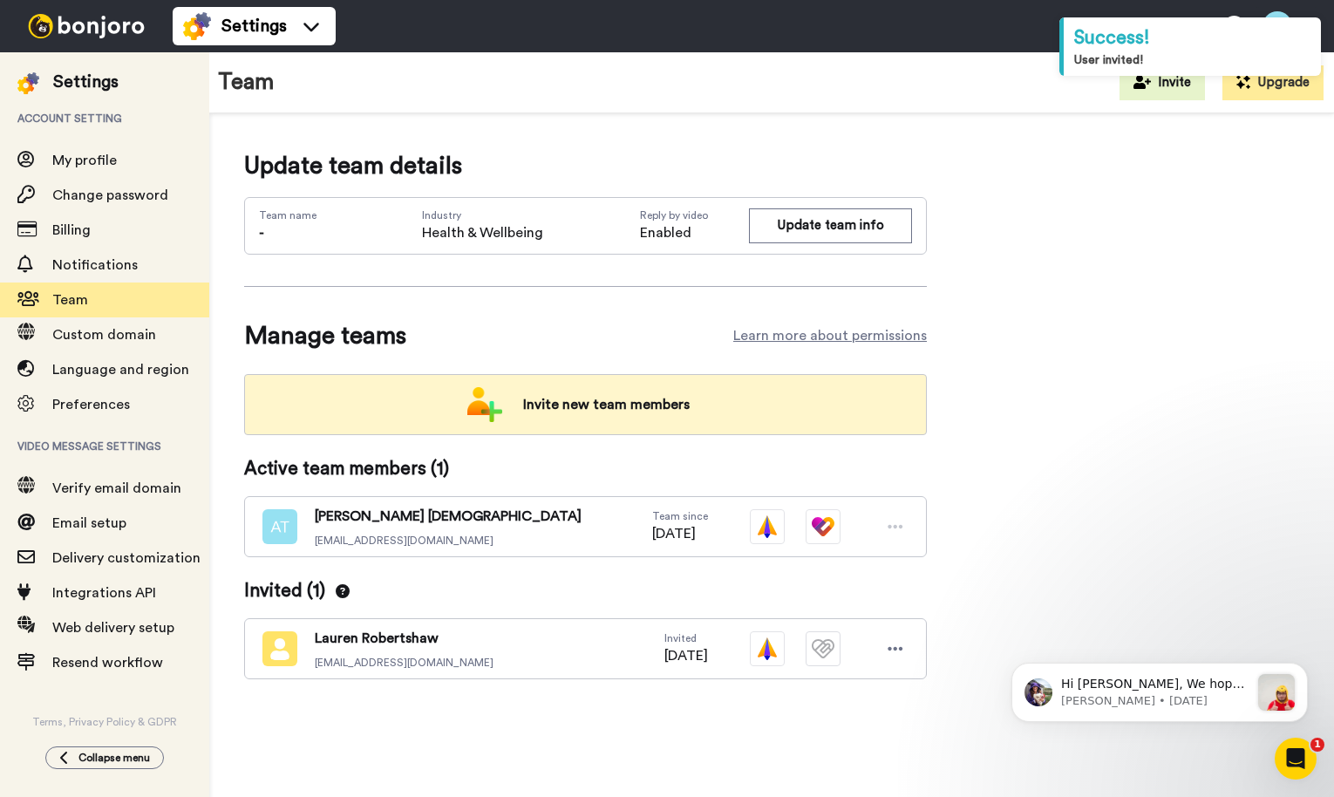
click at [576, 409] on span "Invite new team members" at bounding box center [606, 404] width 194 height 35
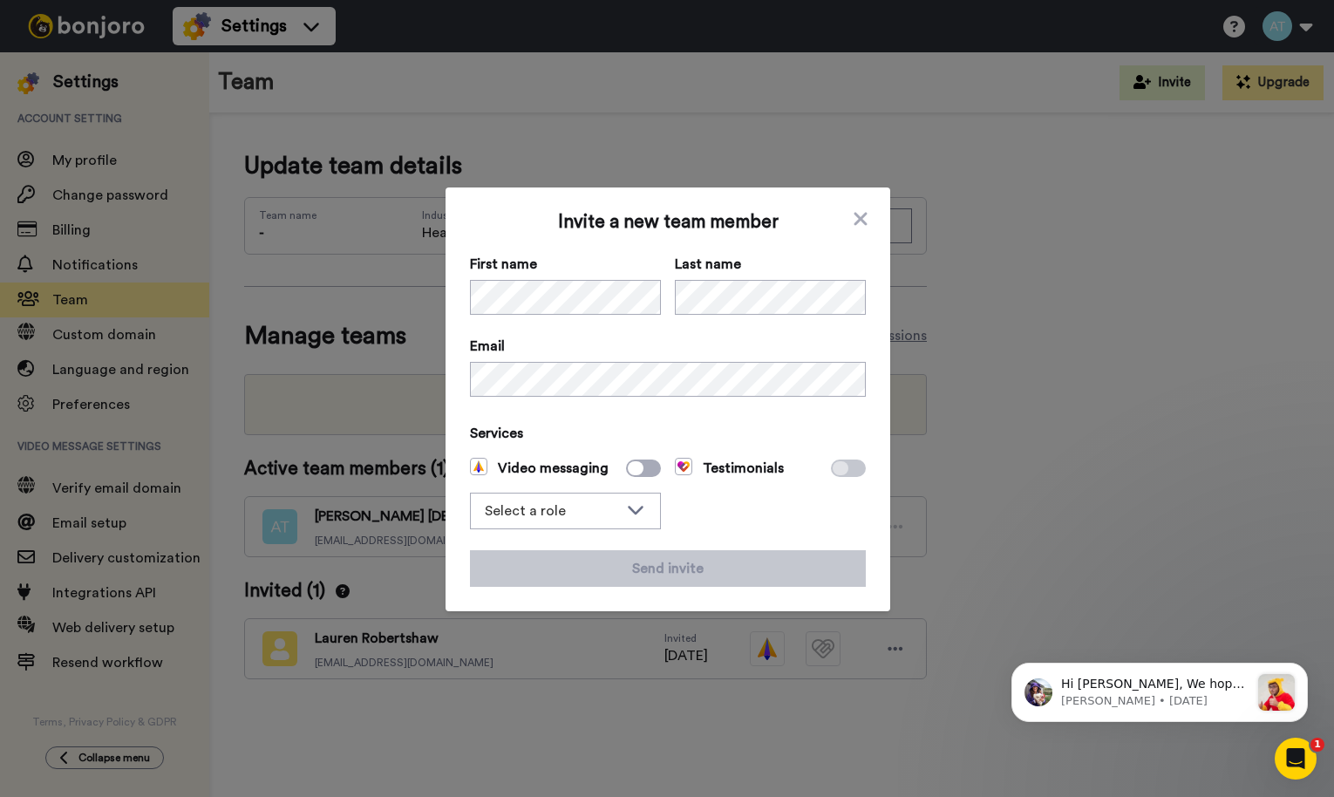
click at [679, 408] on div "Invite a new team member First name Last name Email Services Video messaging Se…" at bounding box center [668, 399] width 396 height 375
click at [642, 469] on icon at bounding box center [636, 468] width 16 height 14
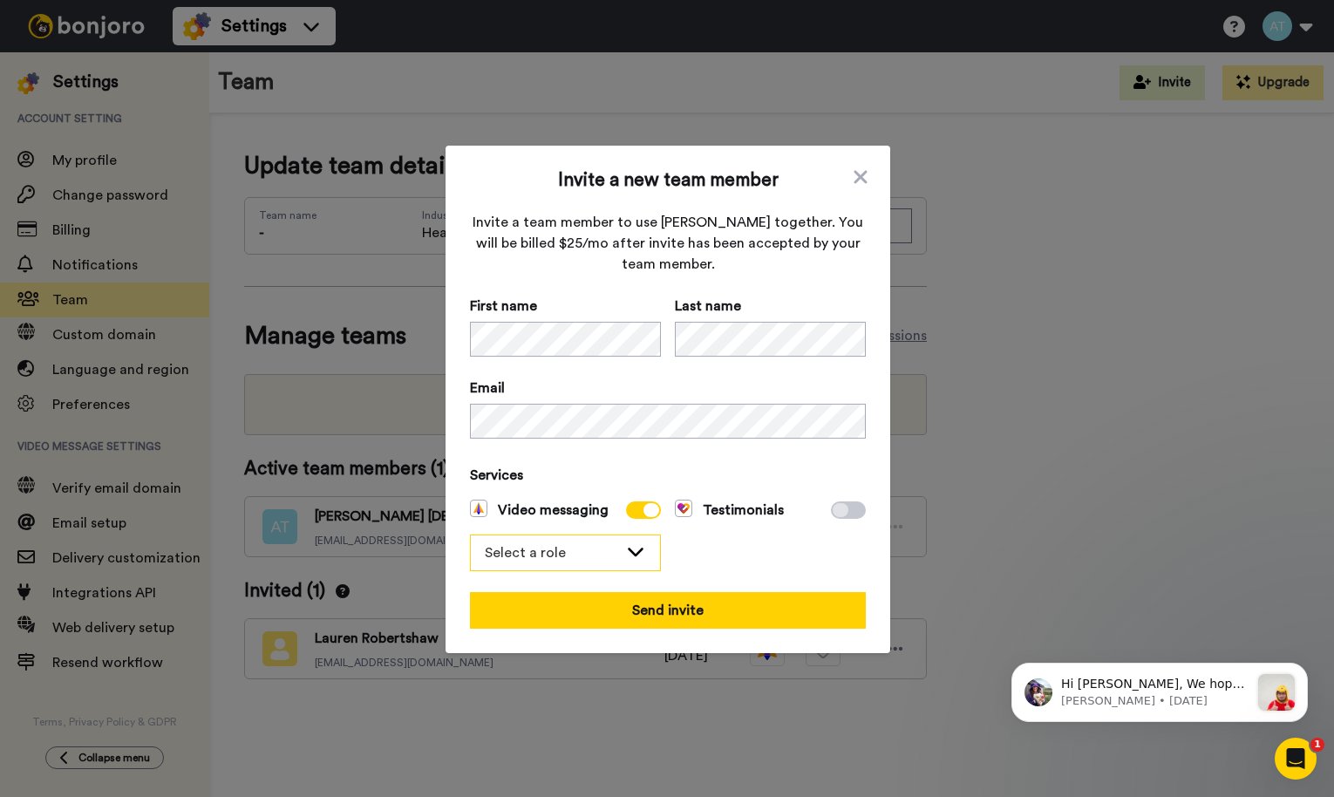
click at [582, 548] on div "Select a role" at bounding box center [551, 552] width 133 height 21
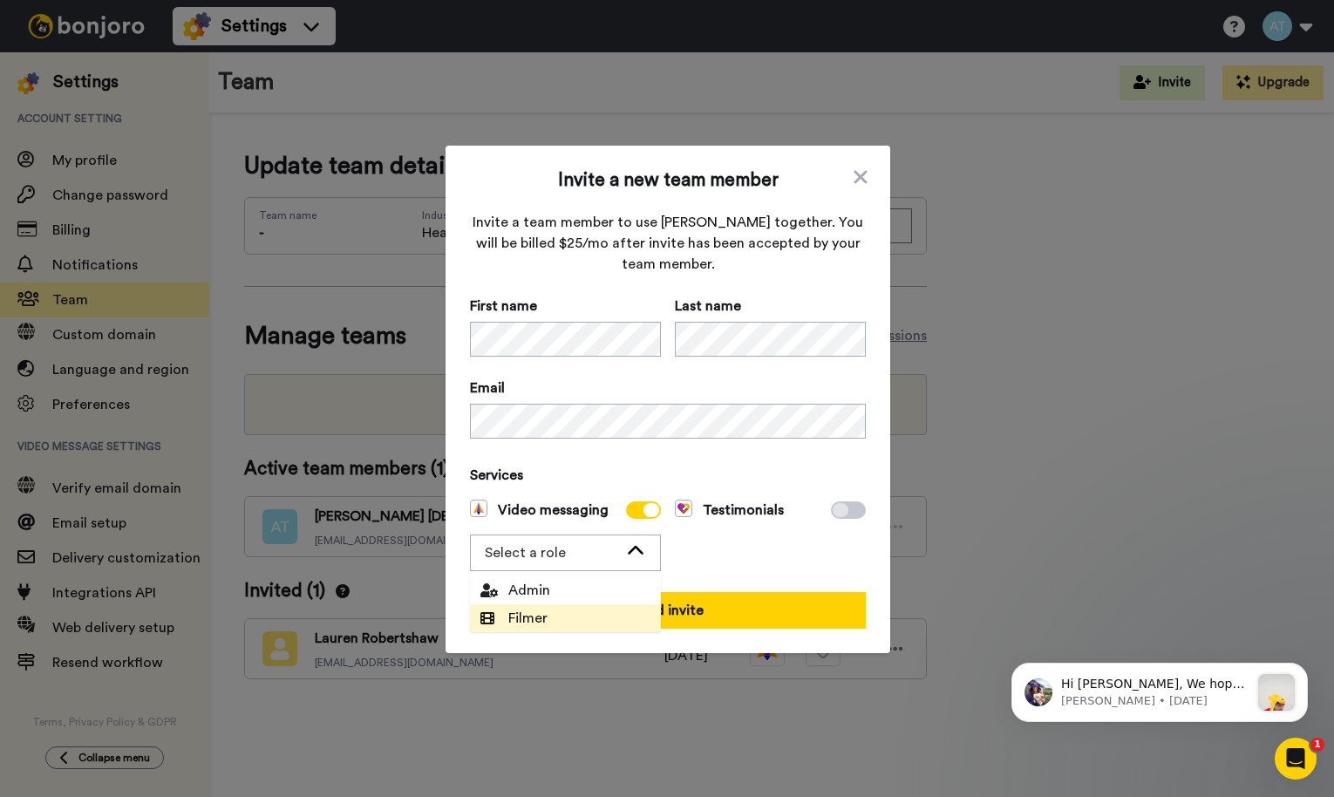
click at [565, 606] on li "Filmer" at bounding box center [565, 618] width 191 height 28
click at [737, 555] on div "Testimonials" at bounding box center [770, 535] width 191 height 71
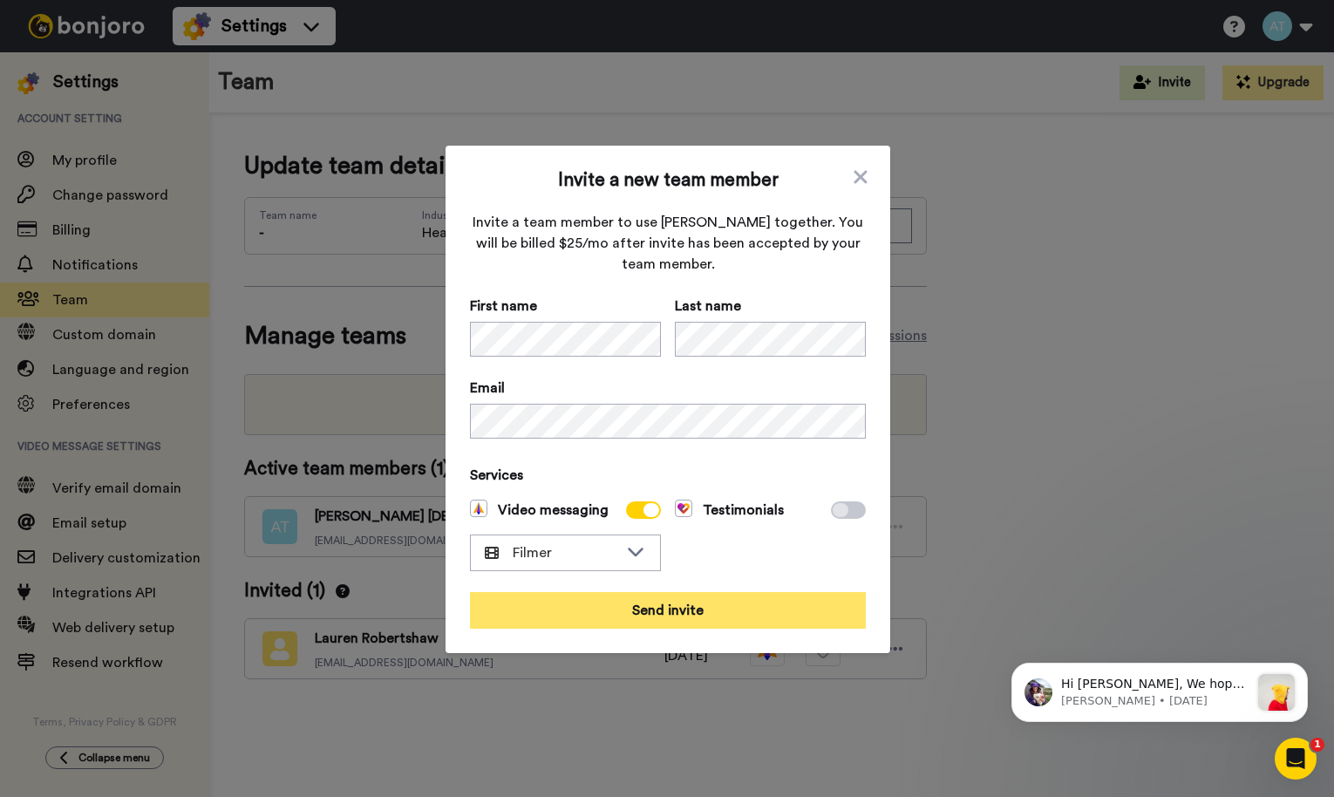
click at [678, 615] on button "Send invite" at bounding box center [668, 610] width 396 height 37
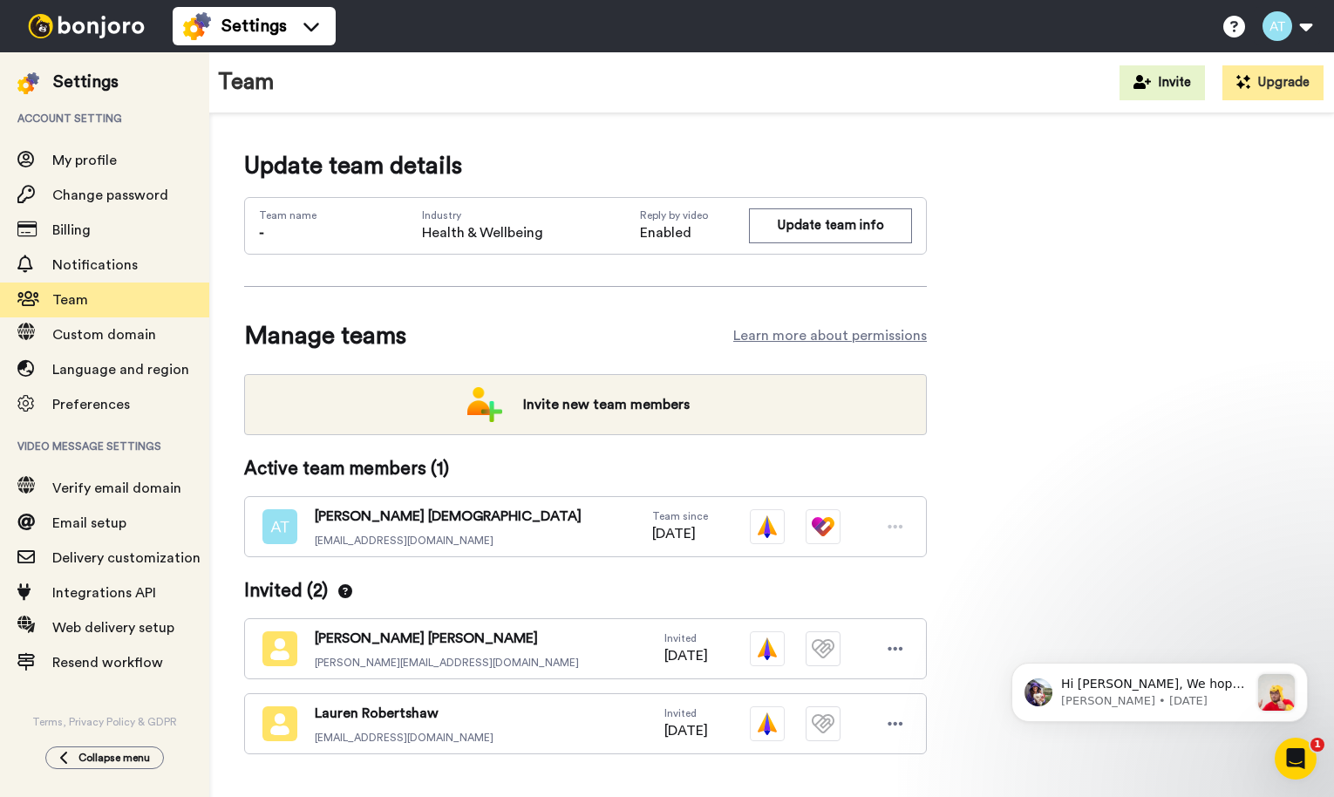
scroll to position [37, 0]
